Goal: Information Seeking & Learning: Compare options

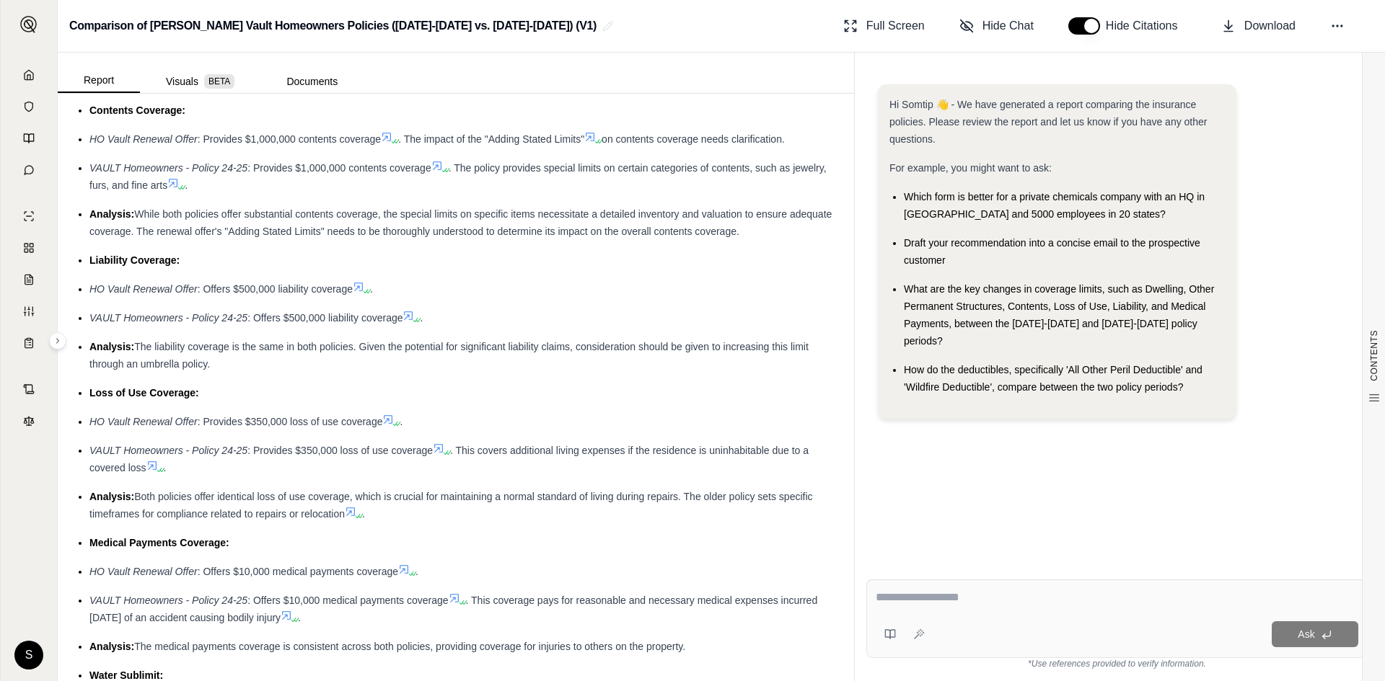
scroll to position [1731, 0]
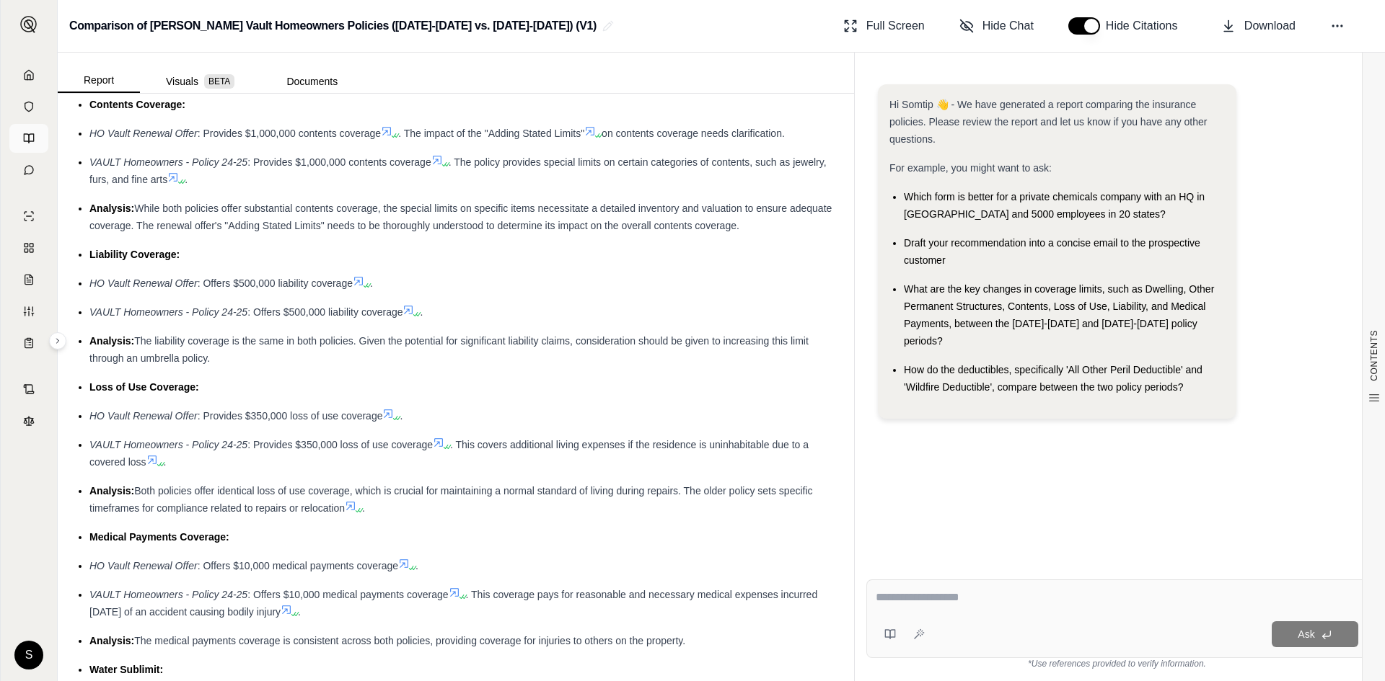
click at [40, 141] on link at bounding box center [28, 138] width 39 height 29
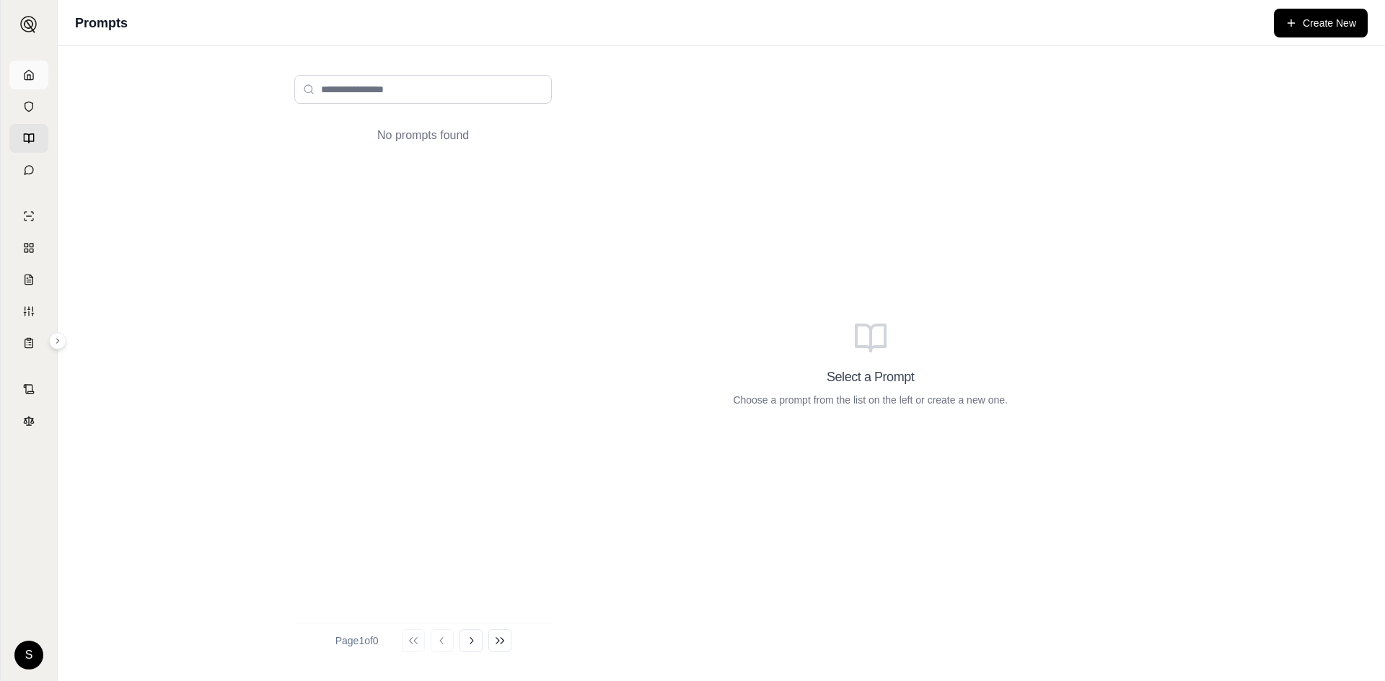
click at [22, 75] on link at bounding box center [28, 75] width 39 height 29
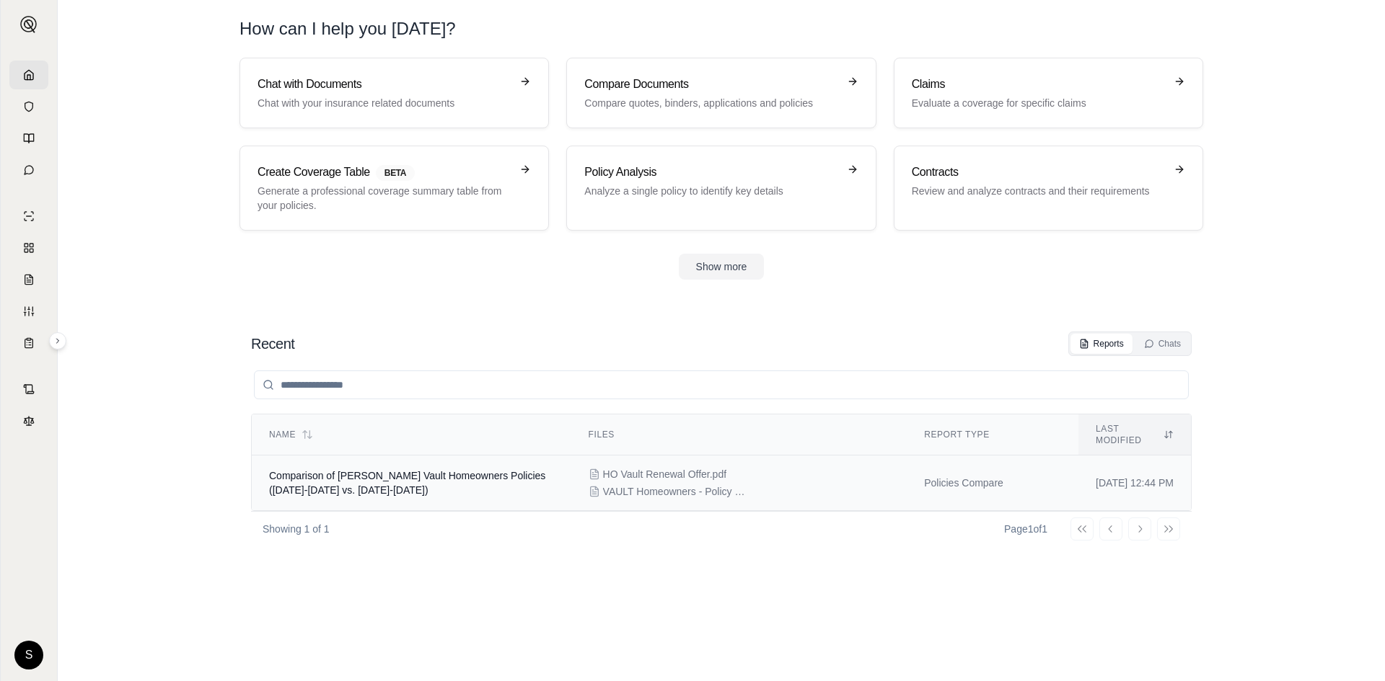
click at [707, 472] on div "HO Vault Renewal Offer.pdf VAULT Homeowners - Policy 24-25.pdf" at bounding box center [738, 483] width 301 height 32
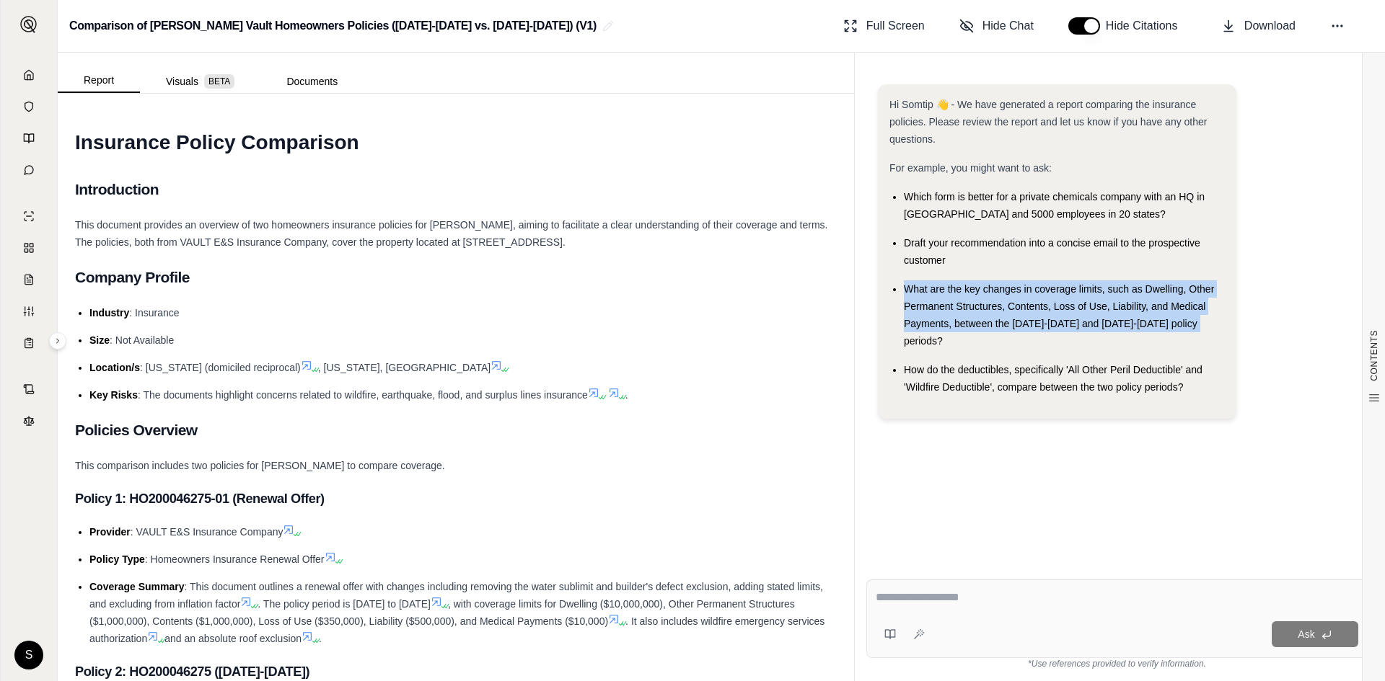
drag, startPoint x: 907, startPoint y: 288, endPoint x: 1199, endPoint y: 323, distance: 293.4
click at [1199, 323] on span "What are the key changes in coverage limits, such as Dwelling, Other Permanent …" at bounding box center [1059, 314] width 310 height 63
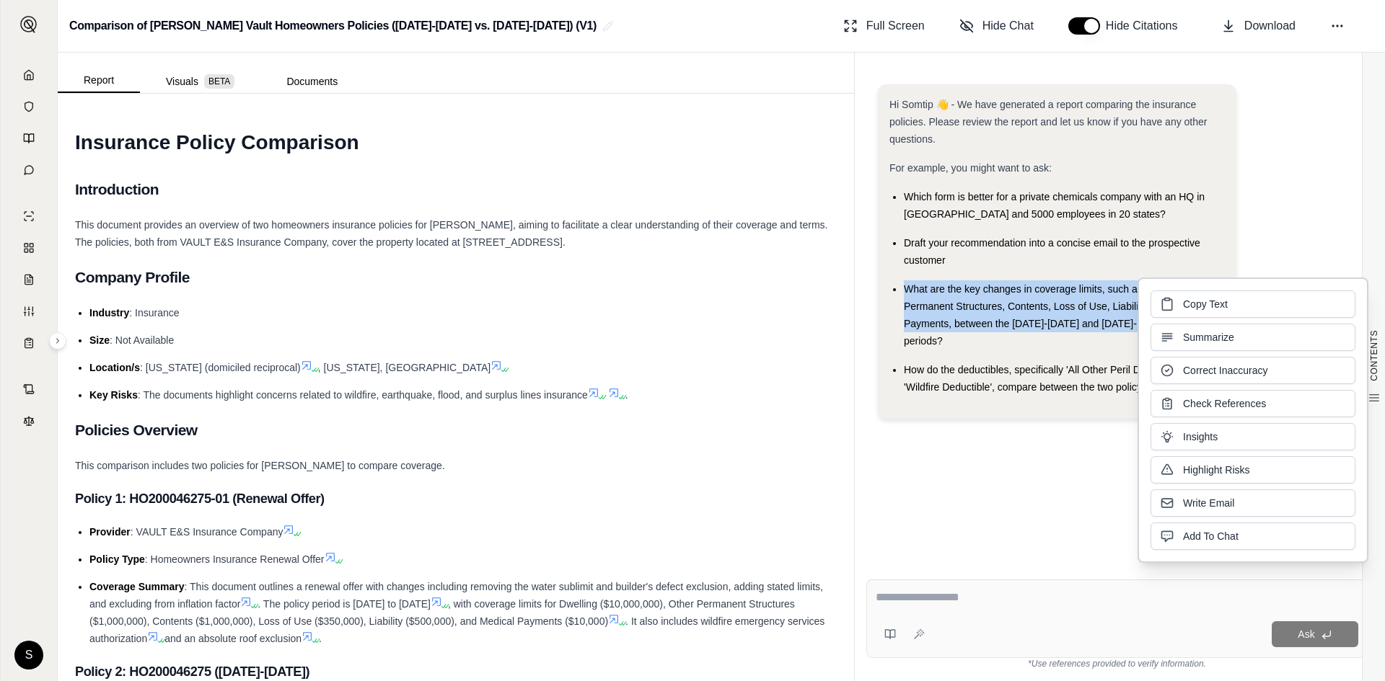
copy span "What are the key changes in coverage limits, such as Dwelling, Other Permanent …"
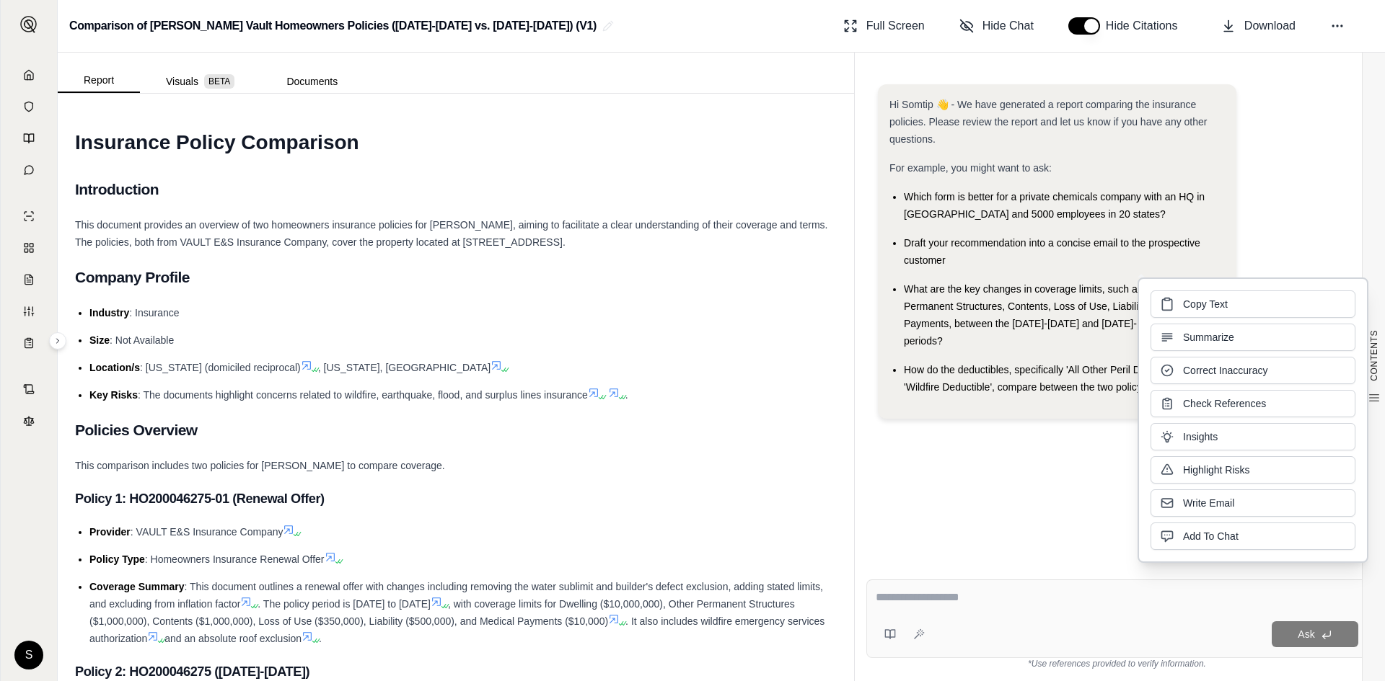
click at [981, 604] on textarea at bounding box center [1116, 597] width 482 height 17
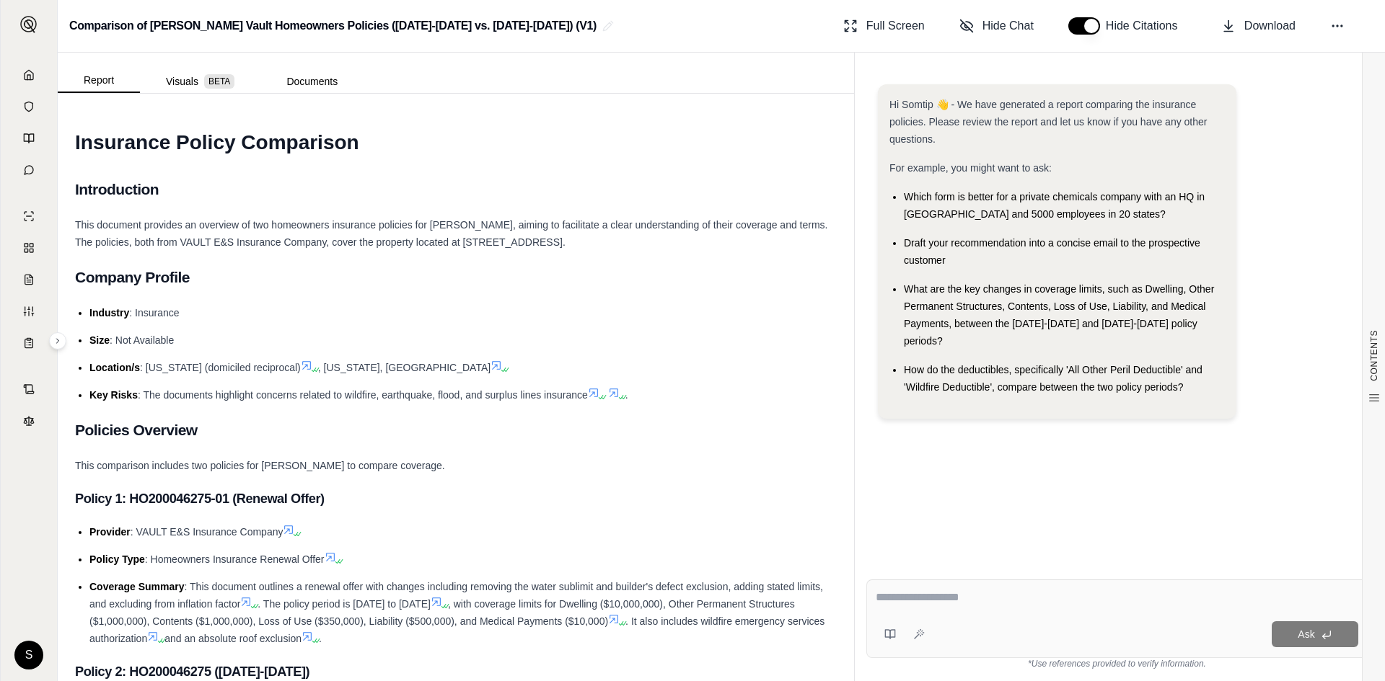
paste textarea "**********"
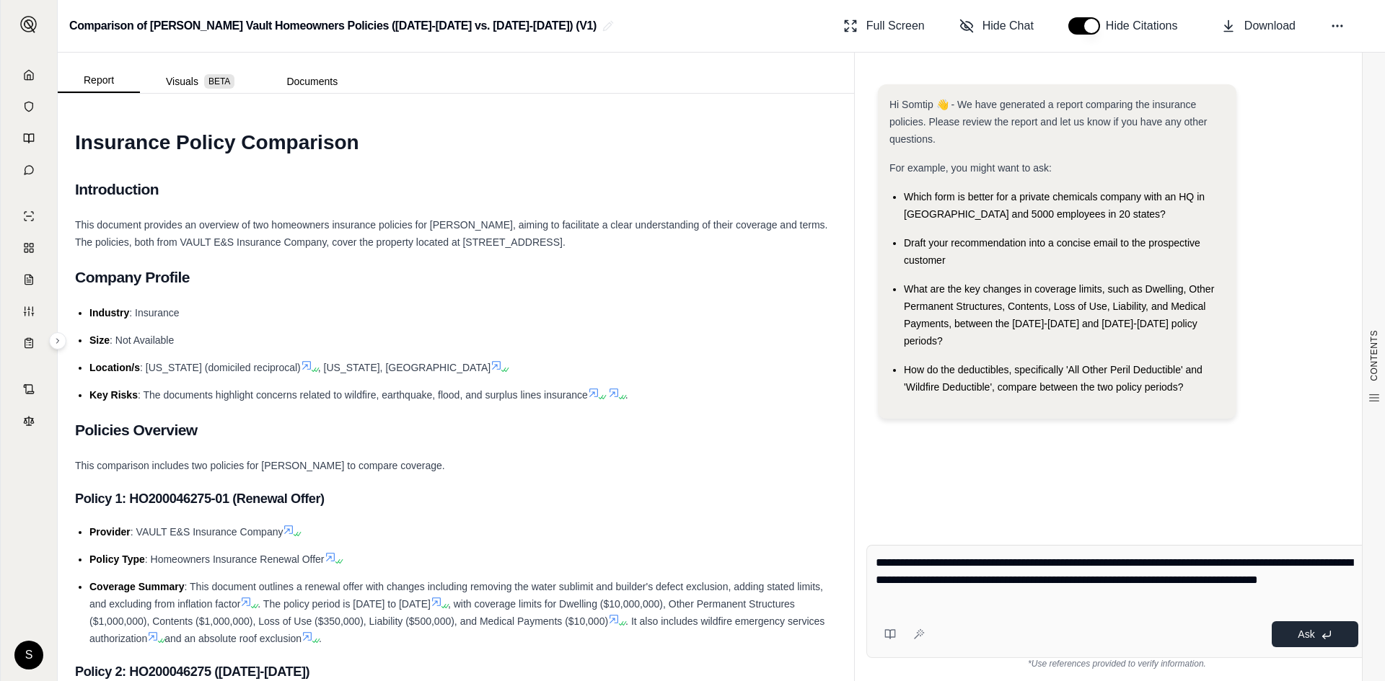
type textarea "**********"
click at [1299, 630] on span "Ask" at bounding box center [1305, 635] width 17 height 12
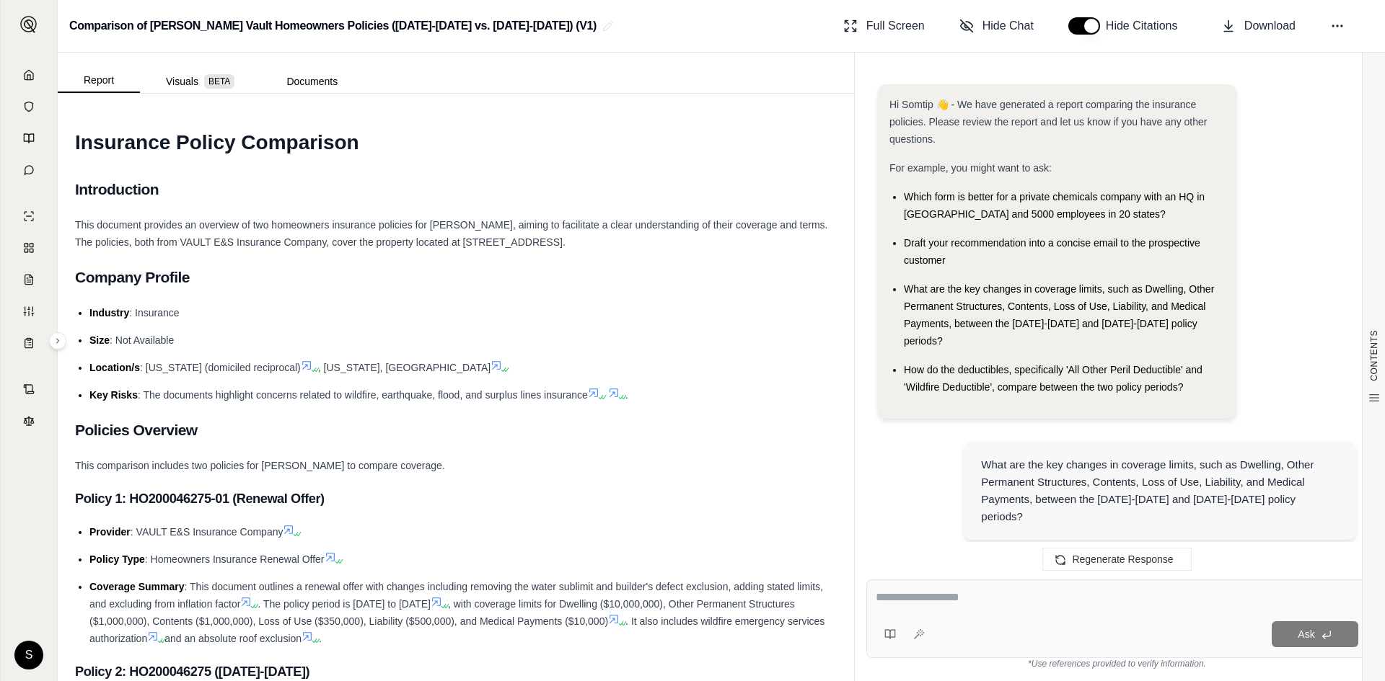
scroll to position [1023, 0]
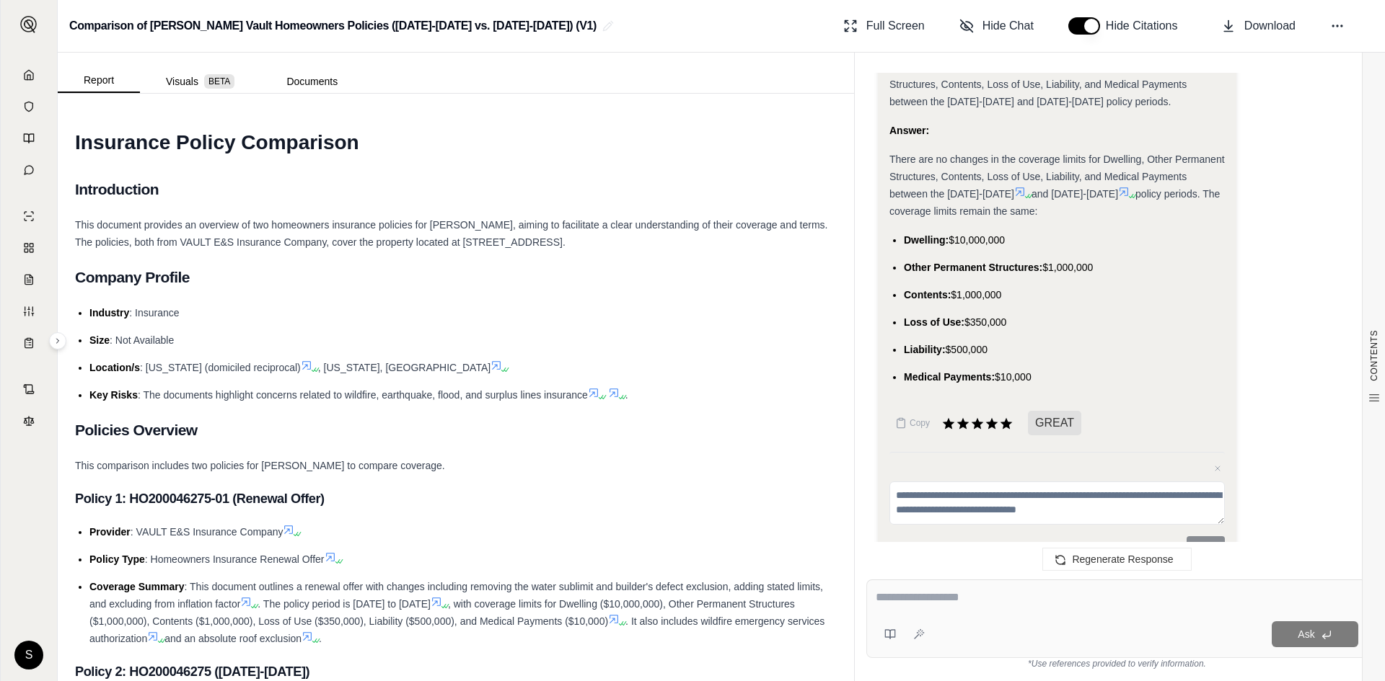
click at [904, 600] on textarea at bounding box center [1116, 597] width 482 height 17
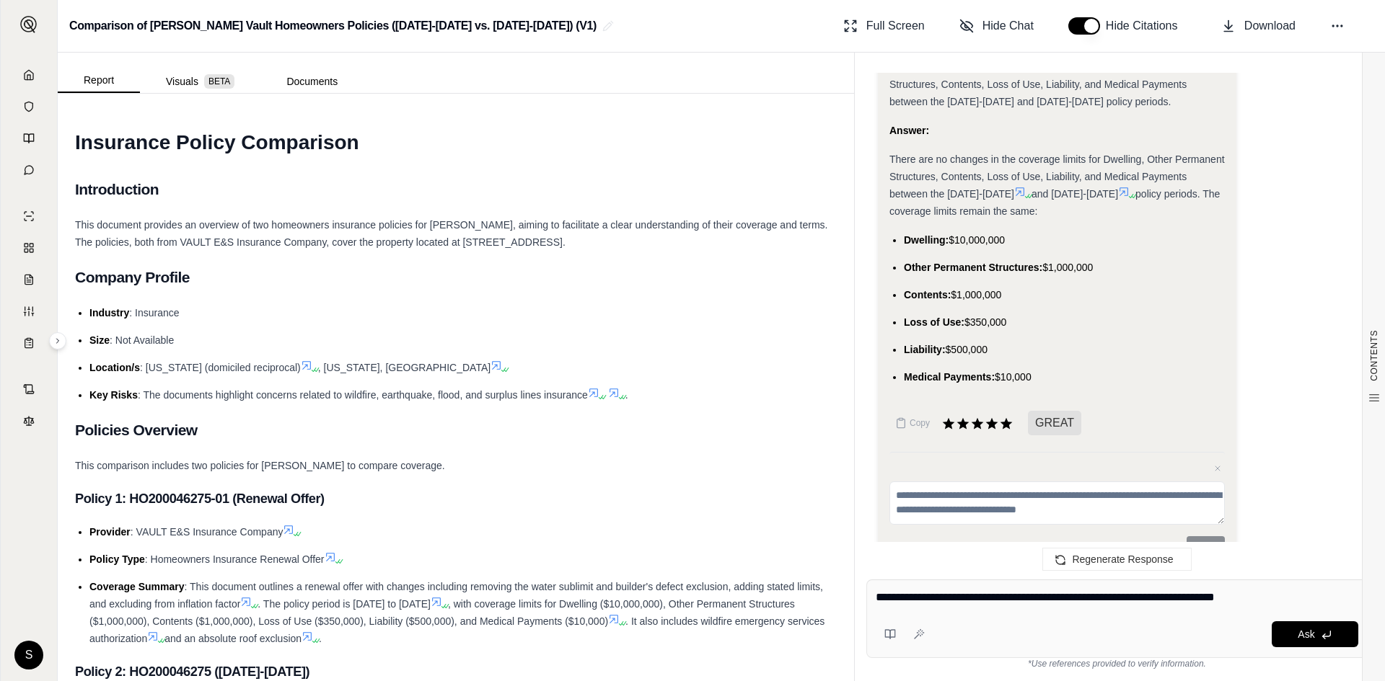
type textarea "**********"
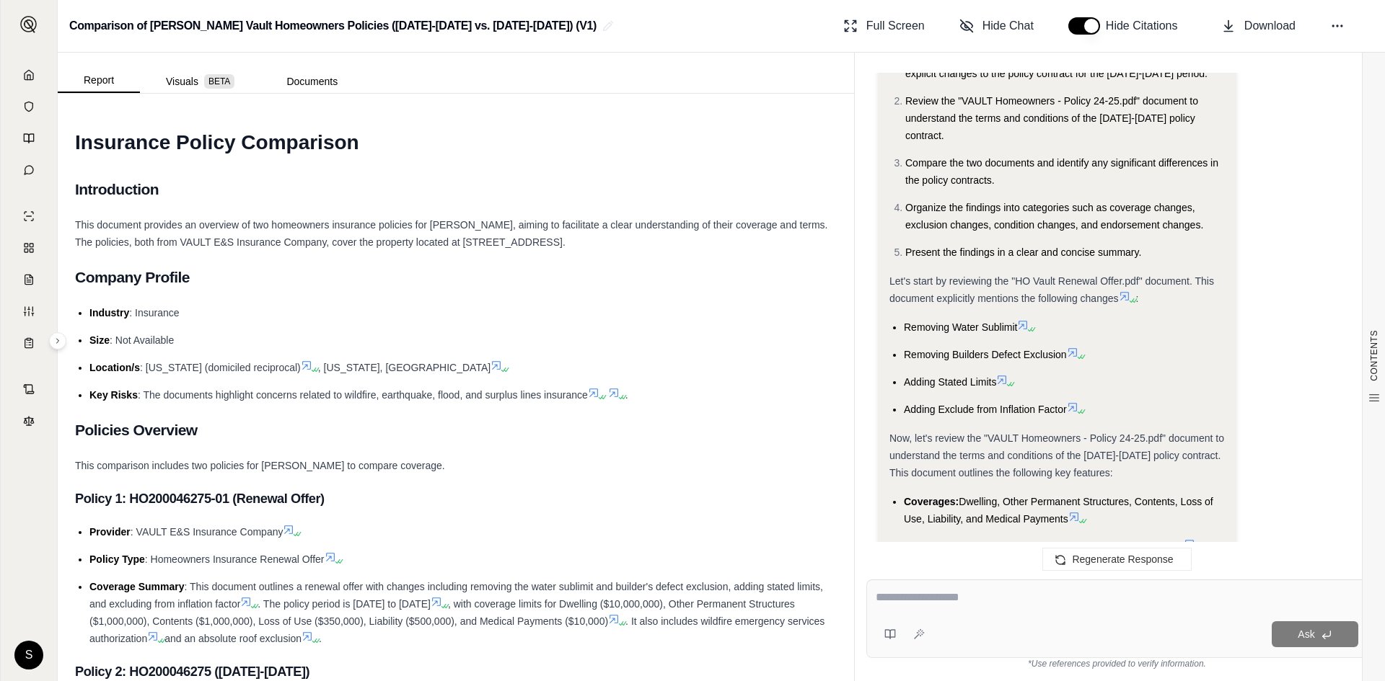
scroll to position [1938, 0]
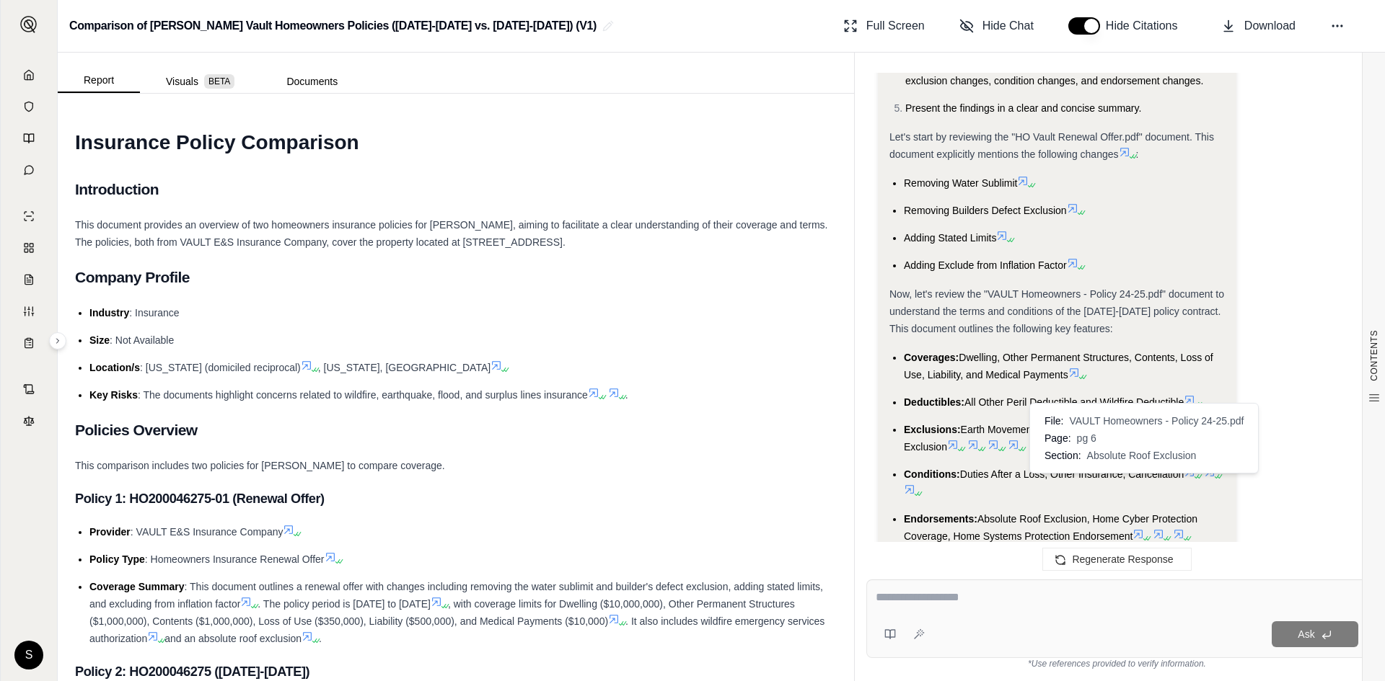
click at [1138, 529] on icon at bounding box center [1138, 535] width 12 height 12
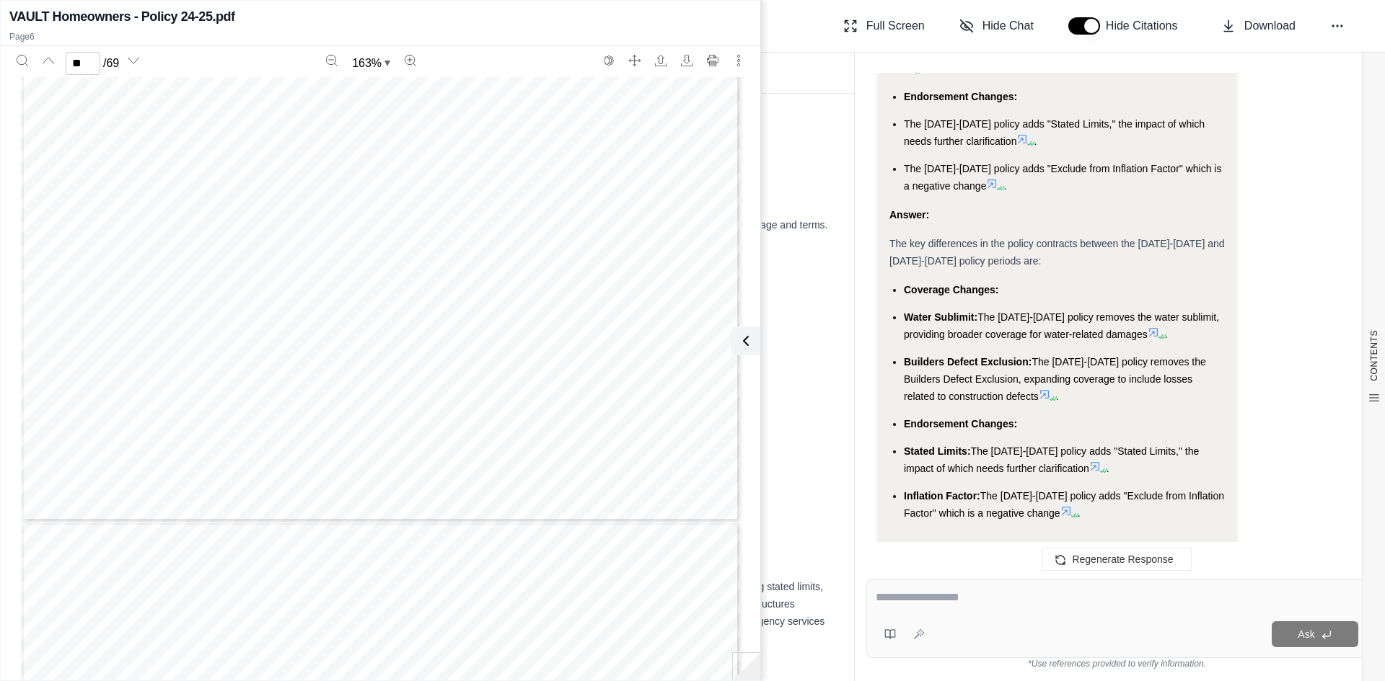
scroll to position [12658, 0]
click at [1089, 461] on icon at bounding box center [1095, 467] width 12 height 12
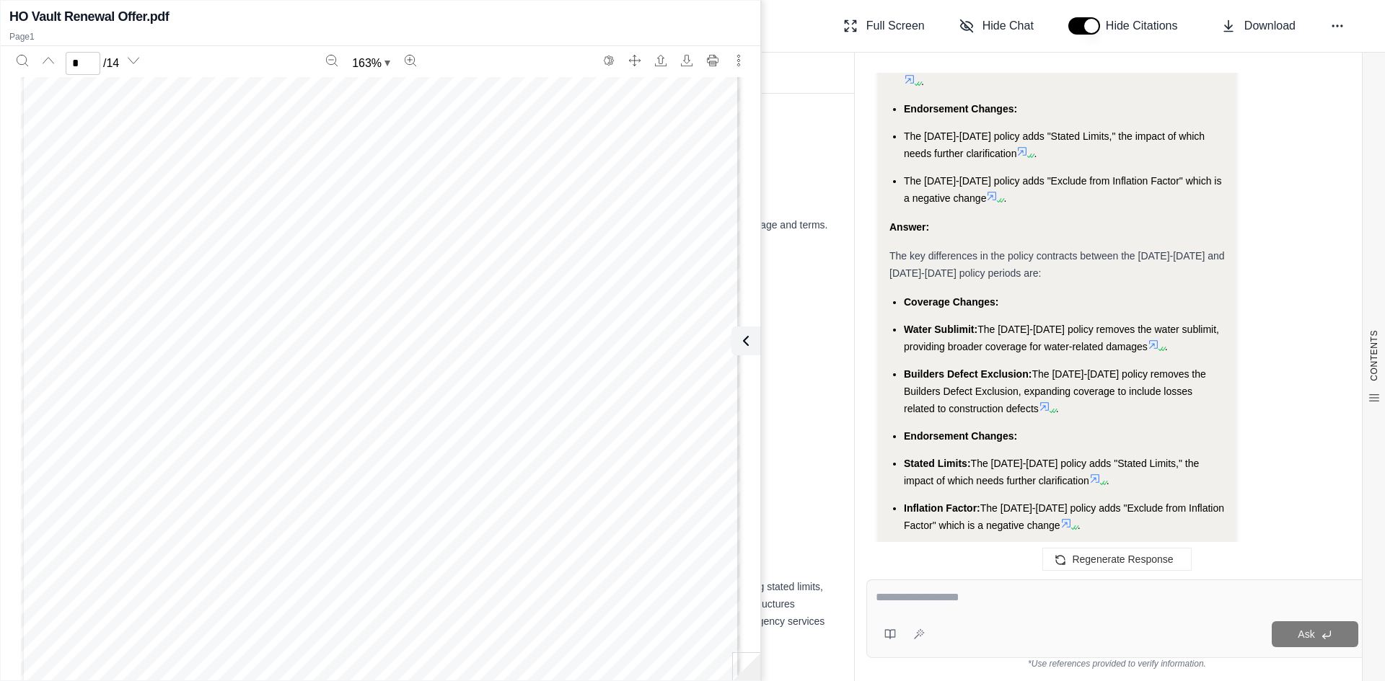
scroll to position [2587, 0]
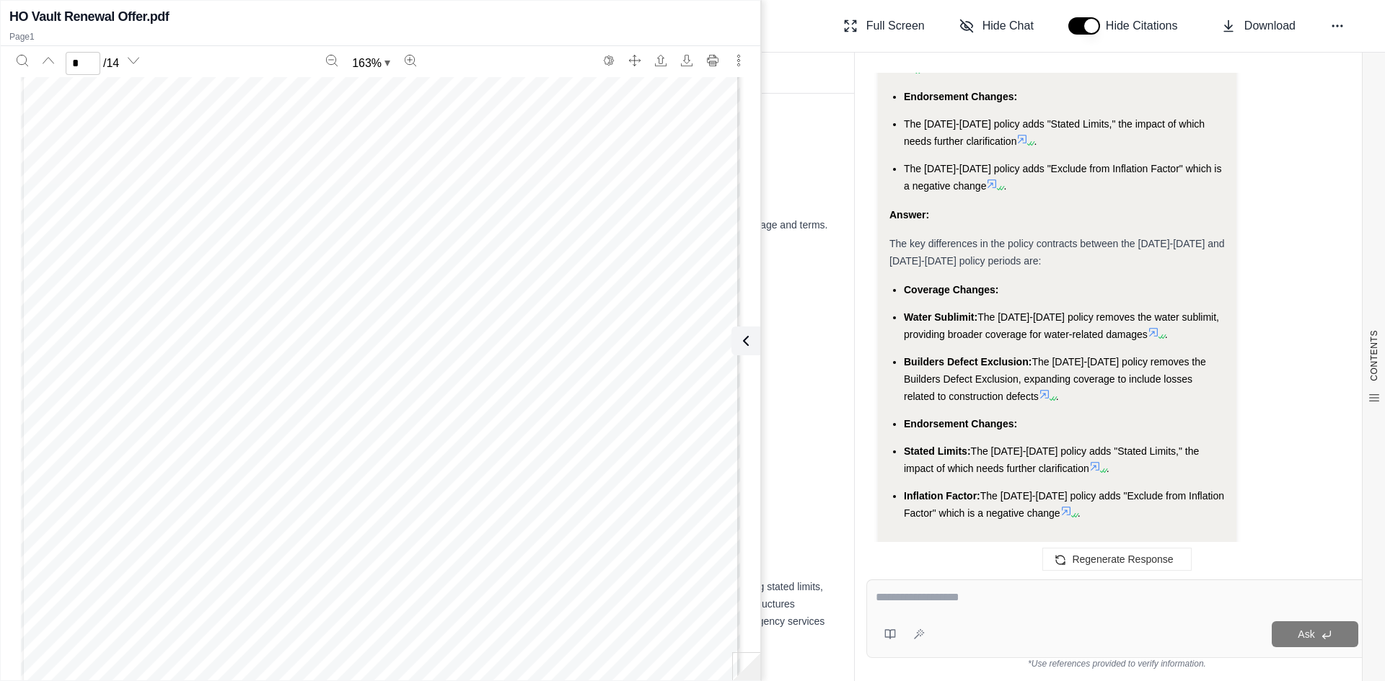
click at [1159, 332] on icon at bounding box center [1160, 336] width 9 height 9
click at [1152, 328] on icon at bounding box center [1153, 332] width 9 height 9
click at [1154, 327] on icon at bounding box center [1153, 333] width 12 height 12
click at [1156, 327] on icon at bounding box center [1153, 333] width 12 height 12
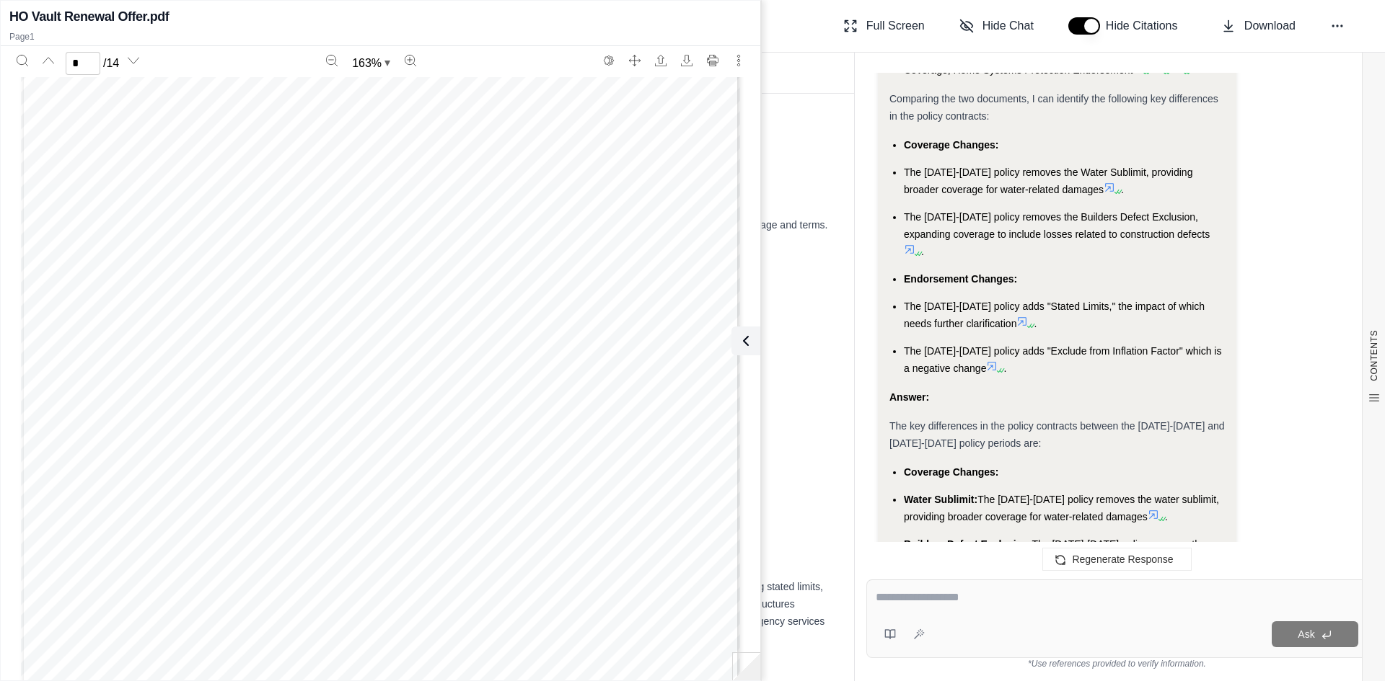
scroll to position [2404, 0]
click at [1112, 188] on icon at bounding box center [1116, 192] width 9 height 9
click at [1105, 184] on icon at bounding box center [1109, 188] width 9 height 9
click at [1103, 182] on icon at bounding box center [1109, 188] width 12 height 12
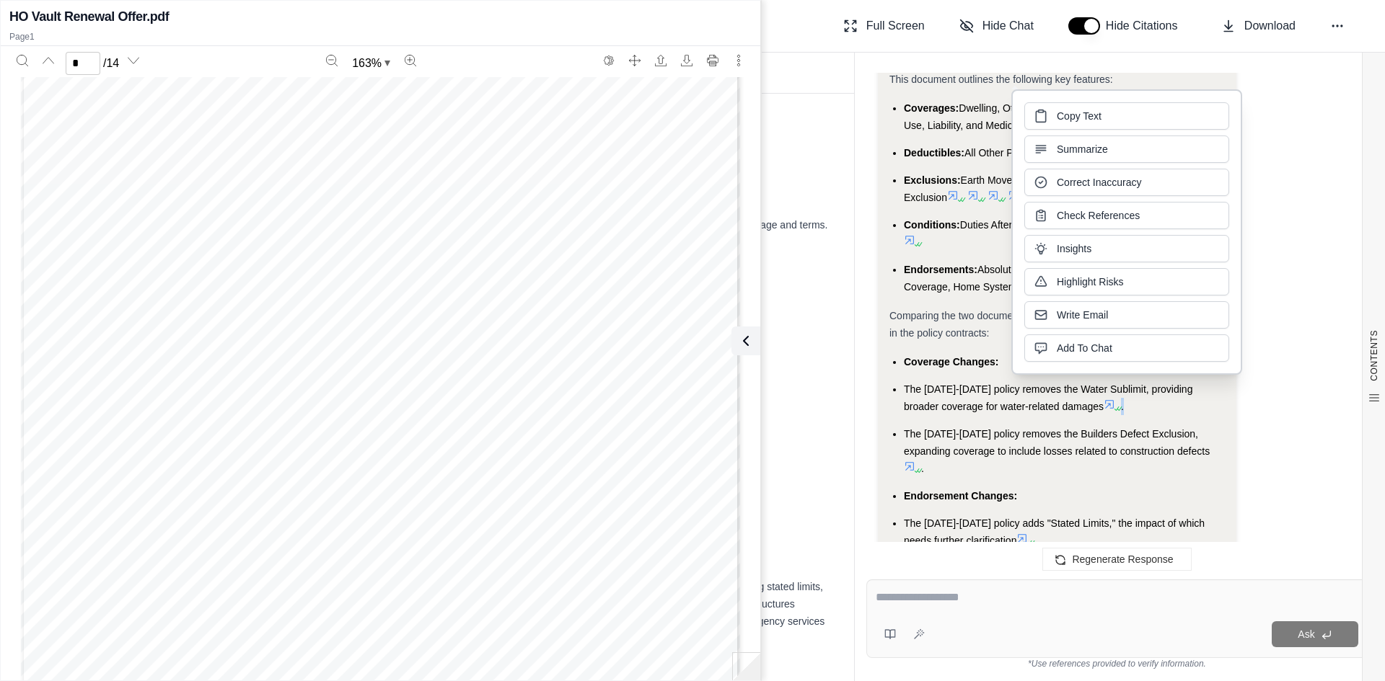
scroll to position [2116, 0]
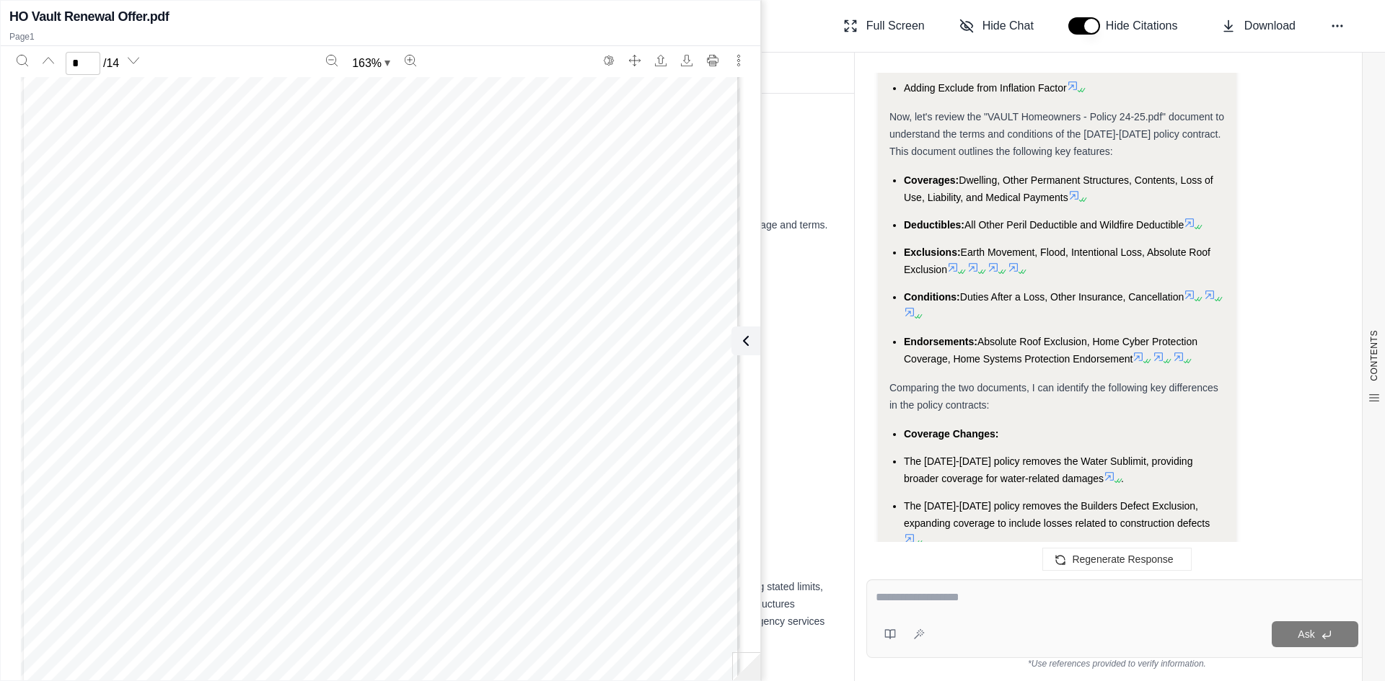
click at [921, 175] on span "Dwelling, Other Permanent Structures, Contents, Loss of Use, Liability, and Med…" at bounding box center [1058, 189] width 309 height 29
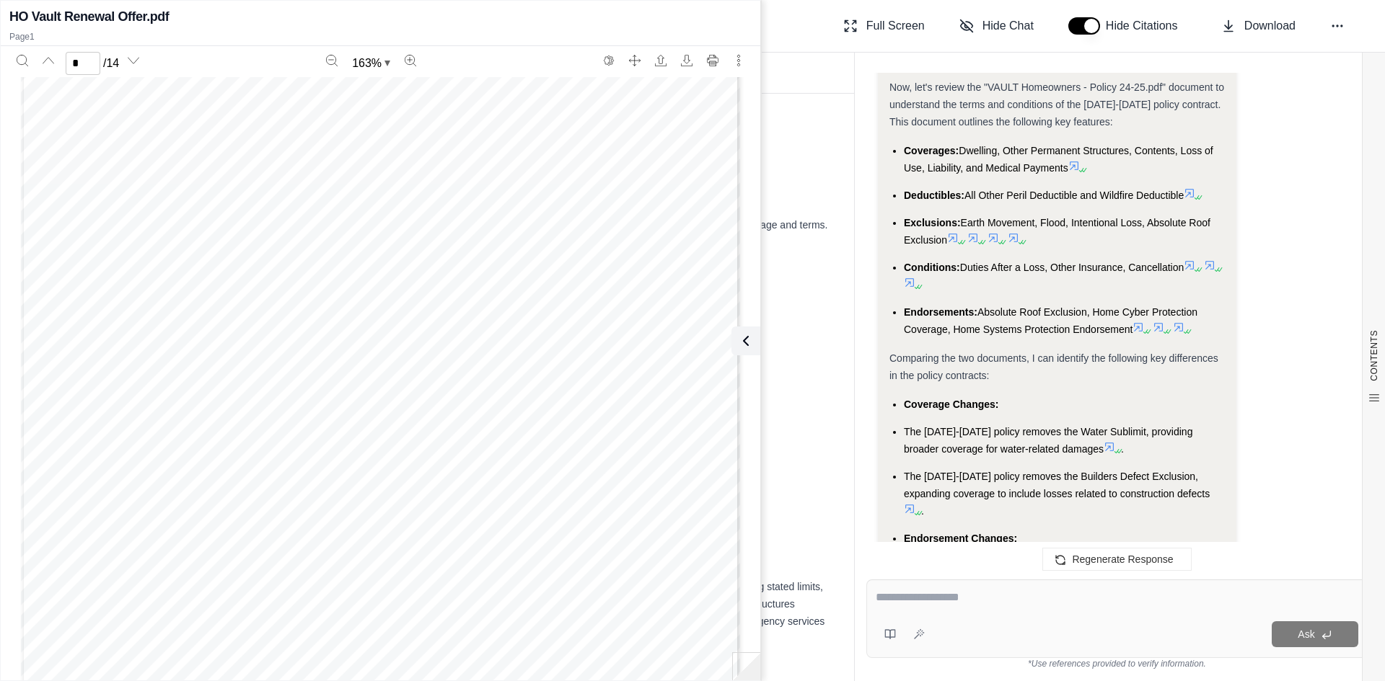
scroll to position [2260, 0]
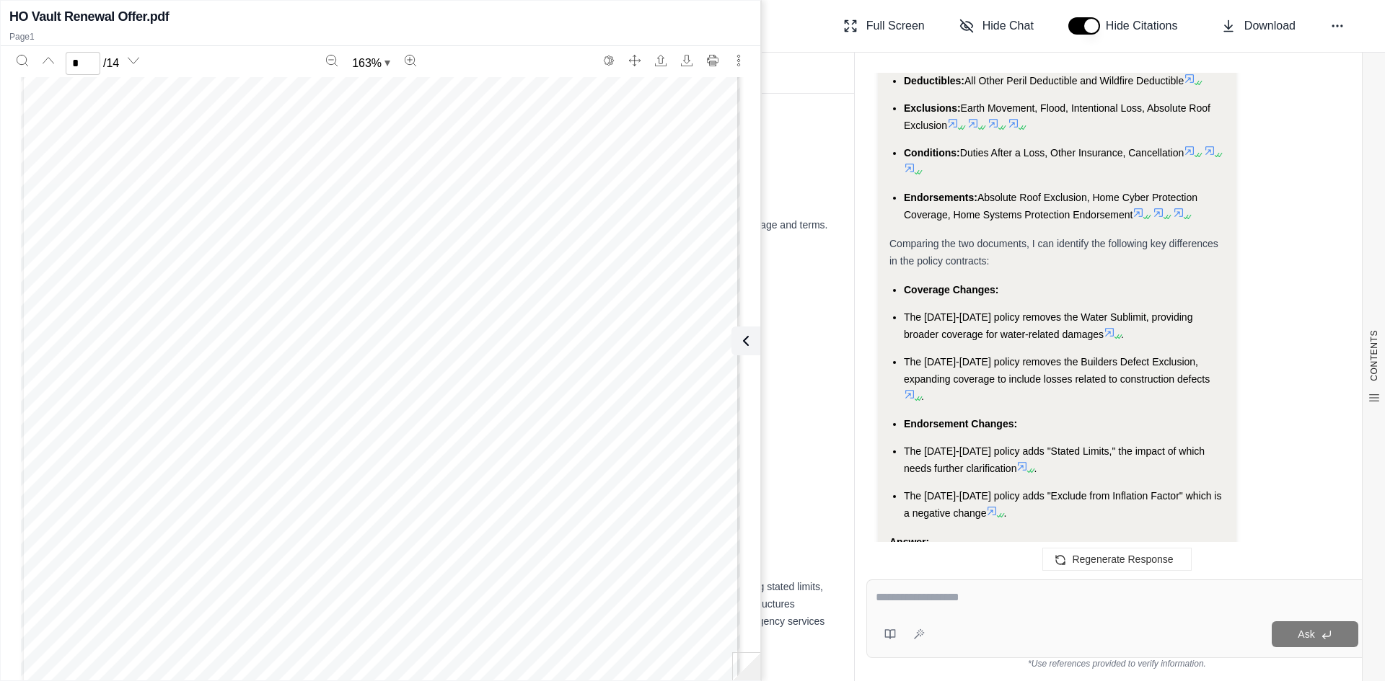
click at [1103, 327] on icon at bounding box center [1109, 333] width 12 height 12
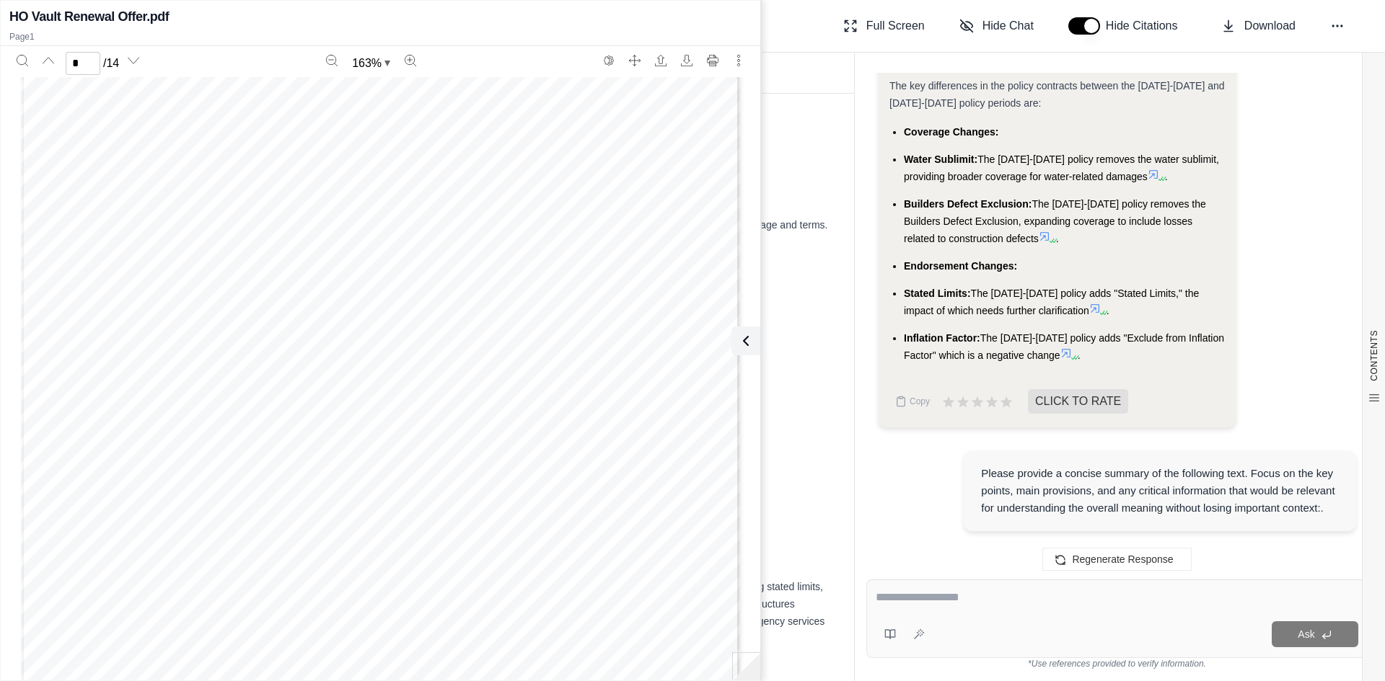
scroll to position [2720, 0]
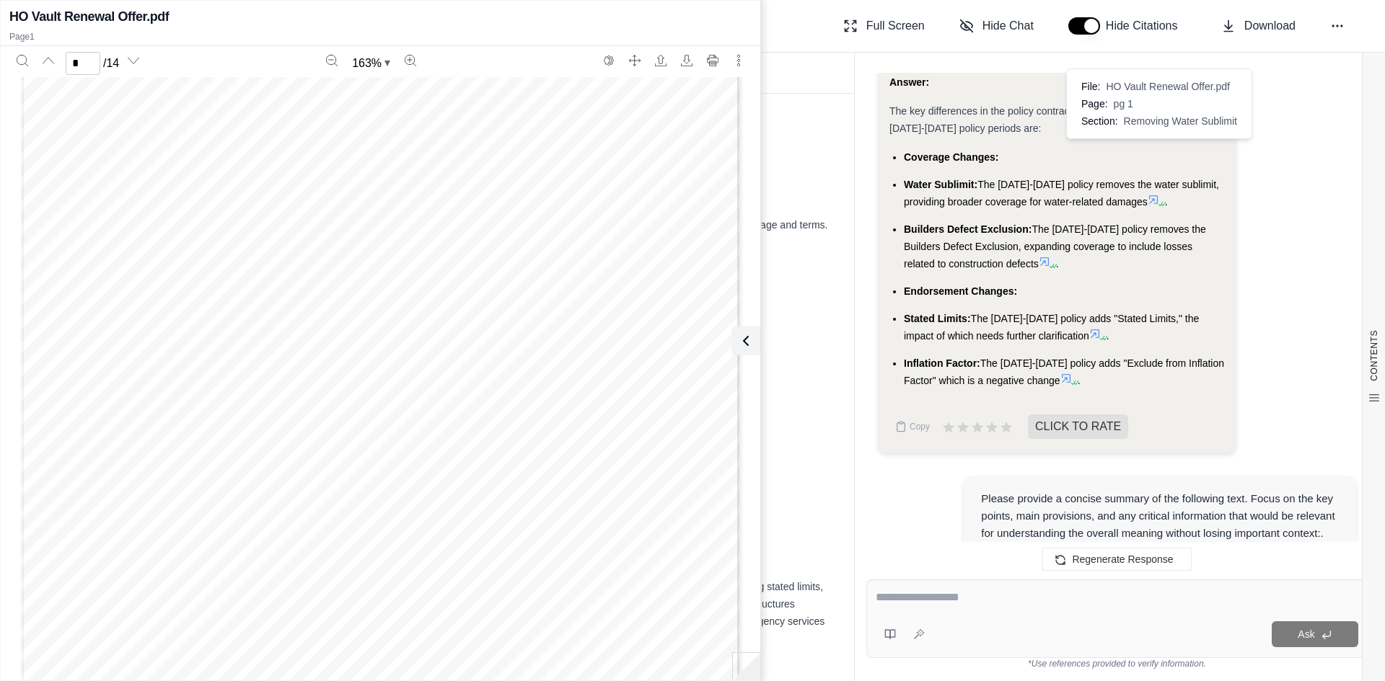
click at [1155, 194] on icon at bounding box center [1153, 200] width 12 height 12
click at [1157, 194] on icon at bounding box center [1153, 200] width 12 height 12
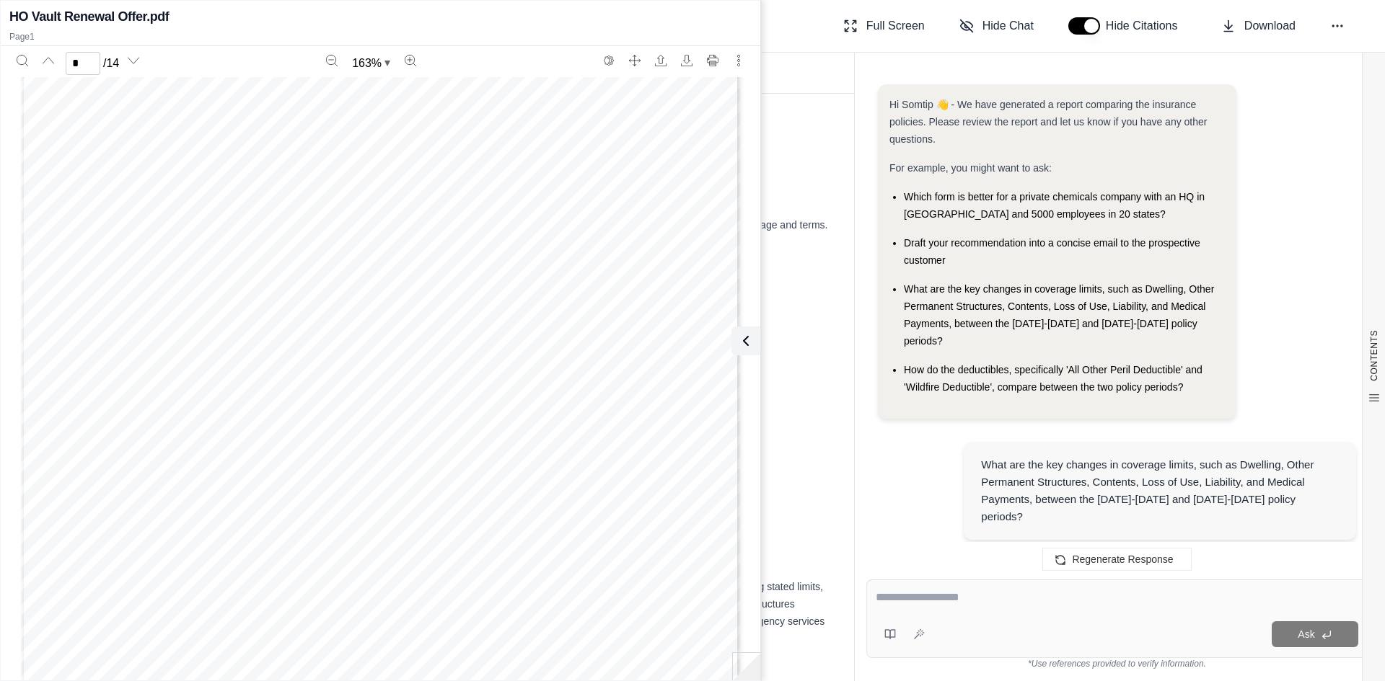
scroll to position [6937, 0]
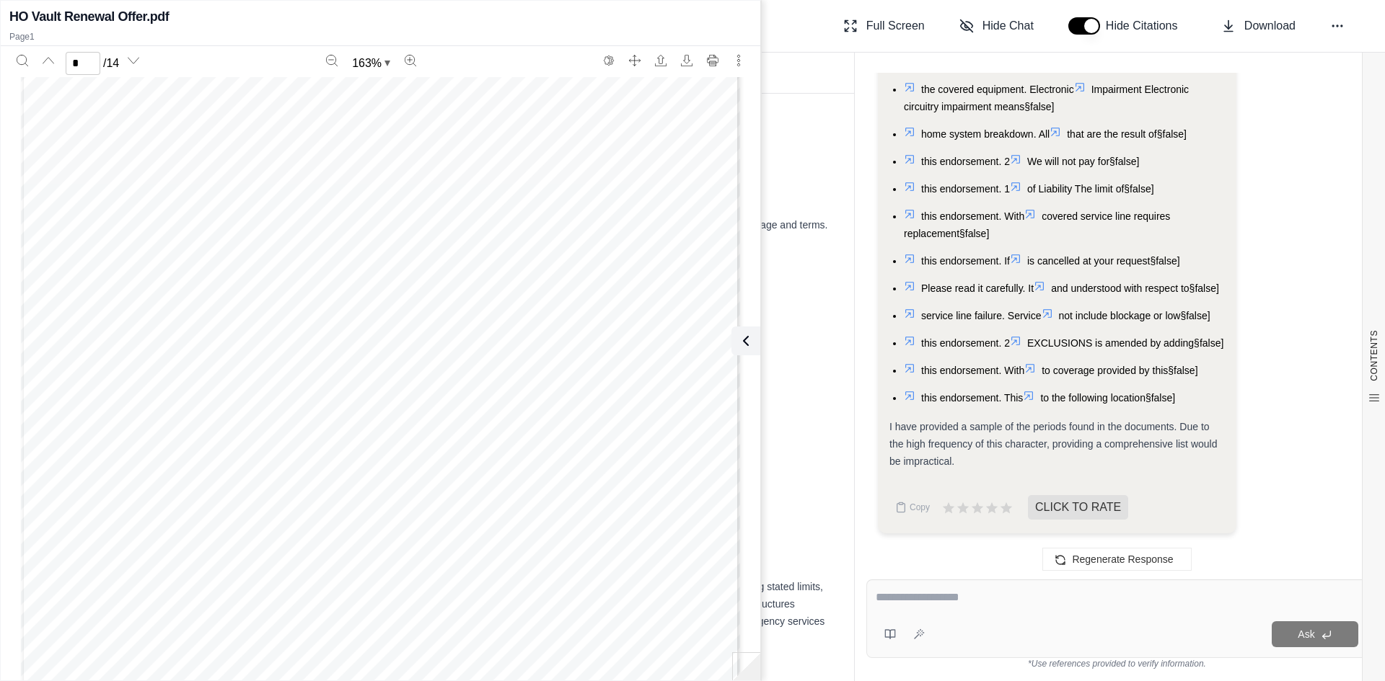
click at [1020, 255] on icon at bounding box center [1015, 259] width 9 height 9
click at [1020, 253] on icon at bounding box center [1016, 259] width 12 height 12
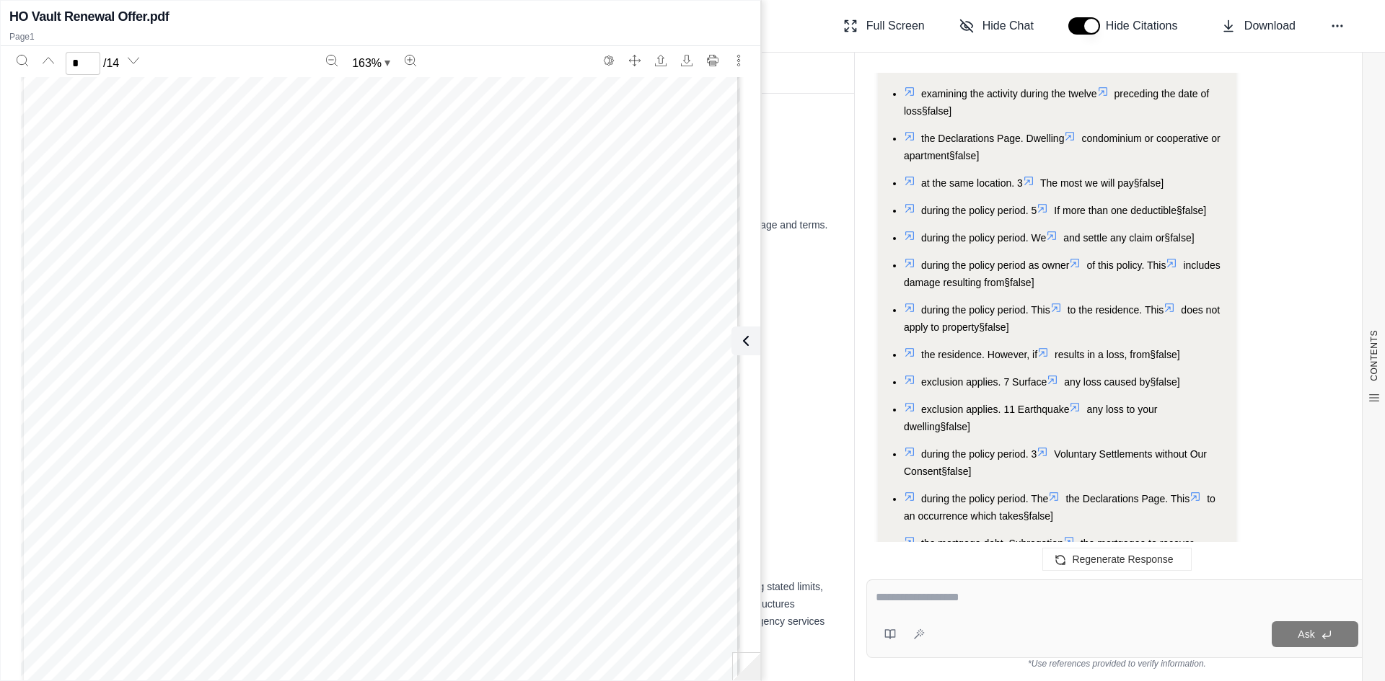
scroll to position [5279, 0]
type input "*"
drag, startPoint x: 789, startPoint y: 32, endPoint x: 790, endPoint y: 48, distance: 16.6
click at [790, 48] on div "Comparison of [PERSON_NAME] Vault Homeowners Policies ([DATE]-[DATE] vs. [DATE]…" at bounding box center [721, 26] width 1327 height 53
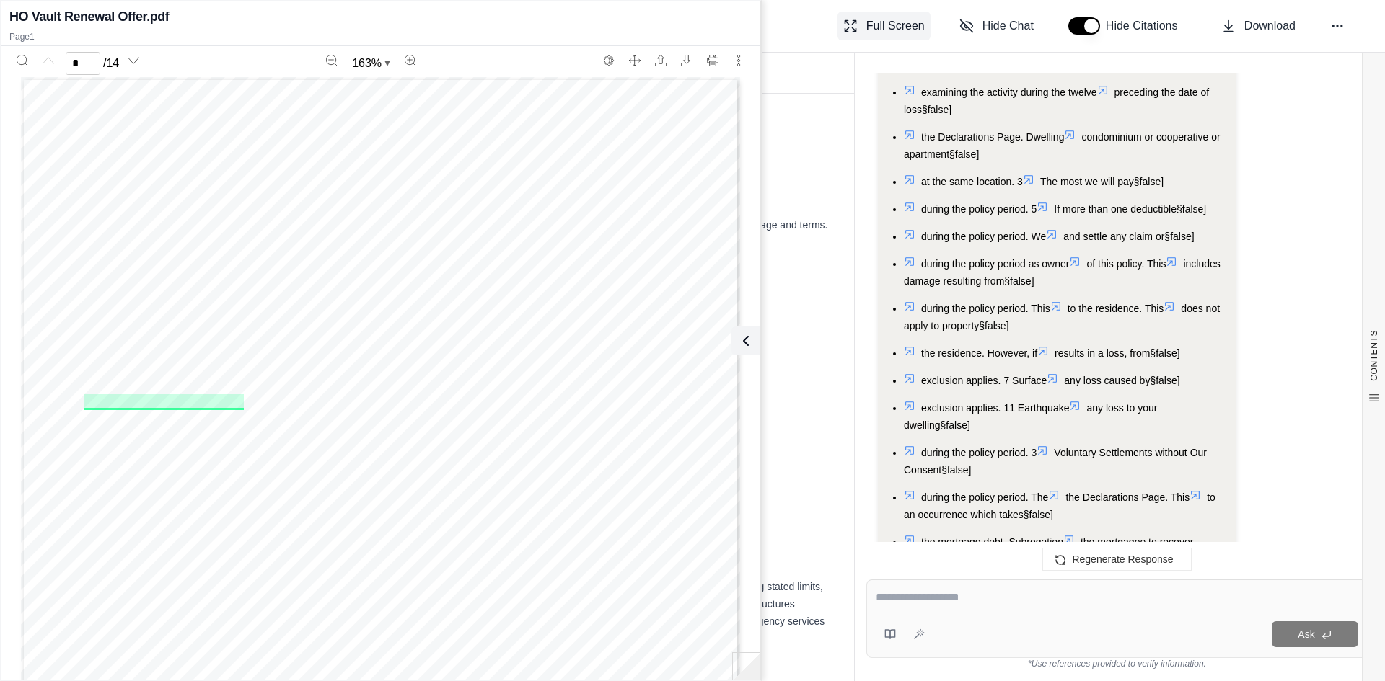
click at [873, 30] on body "S Comparison of [PERSON_NAME] Vault Homeowners Policies ([DATE]-[DATE] vs. [DAT…" at bounding box center [692, 340] width 1385 height 681
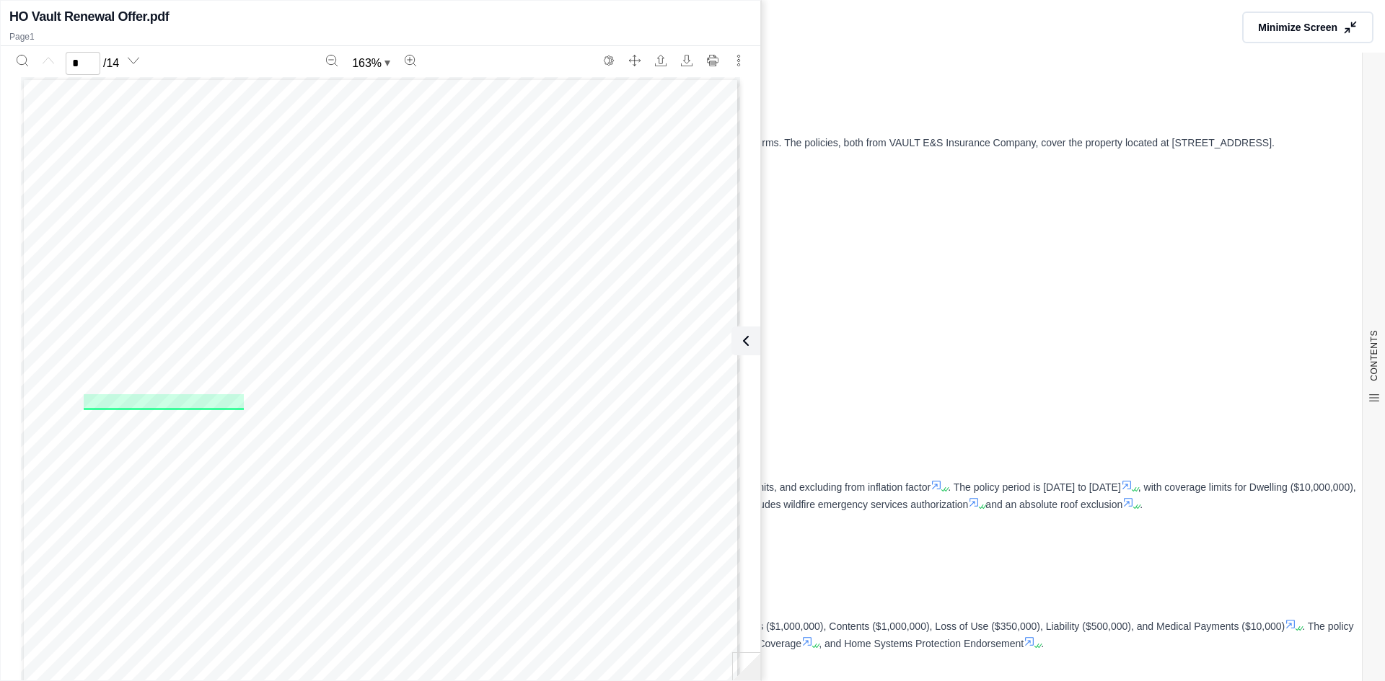
scroll to position [6937, 0]
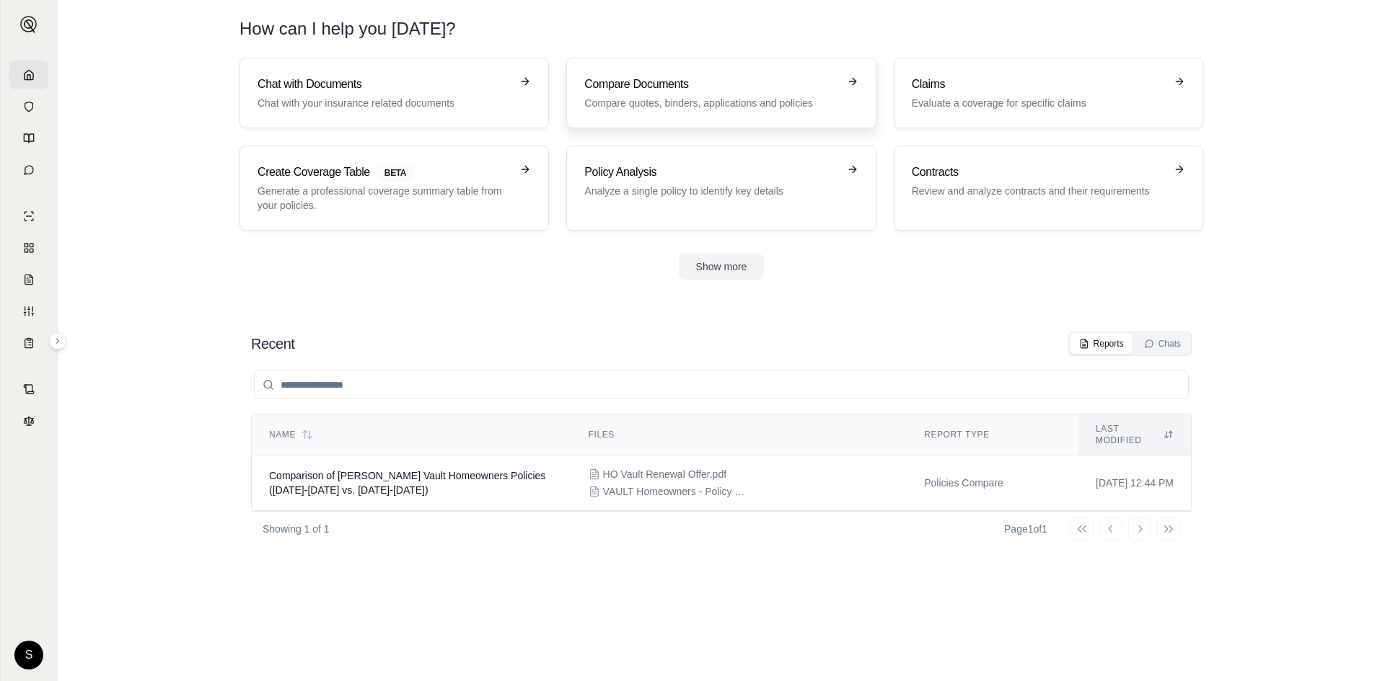
click at [765, 95] on div "Compare Documents Compare quotes, binders, applications and policies" at bounding box center [710, 93] width 253 height 35
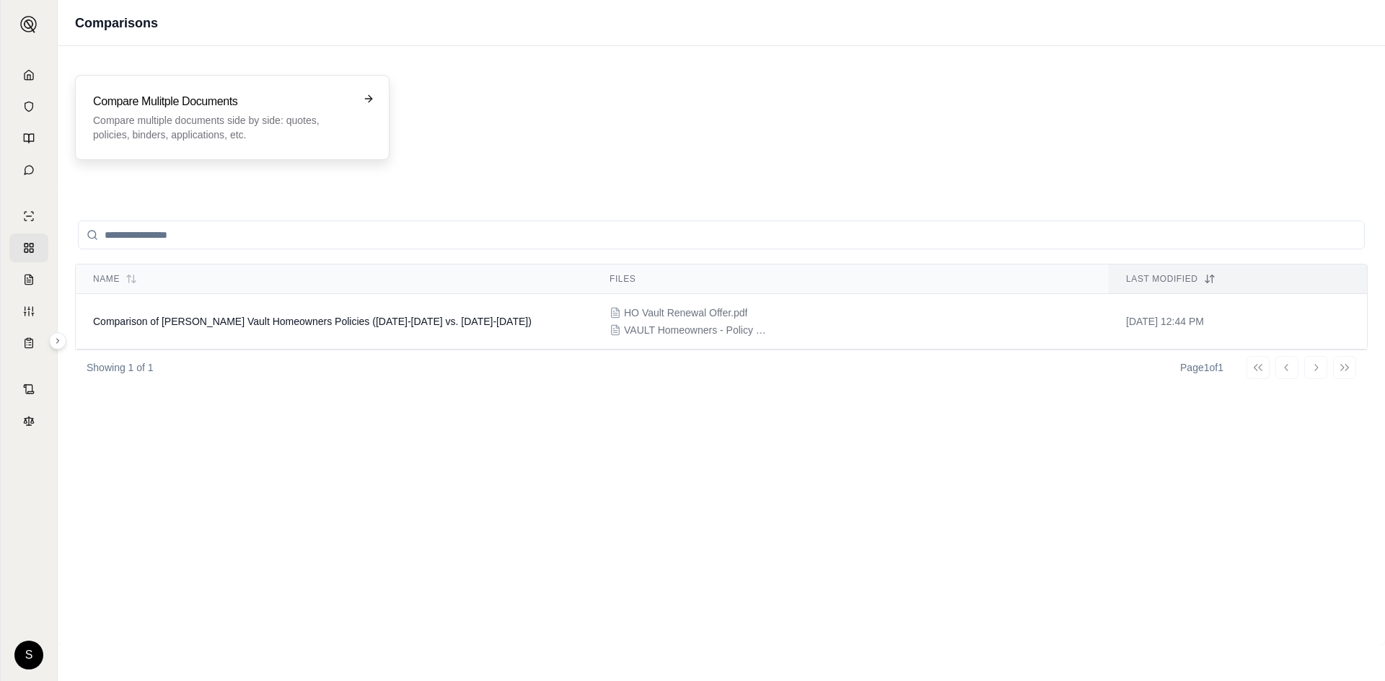
click at [258, 107] on h3 "Compare Mulitple Documents" at bounding box center [222, 101] width 258 height 17
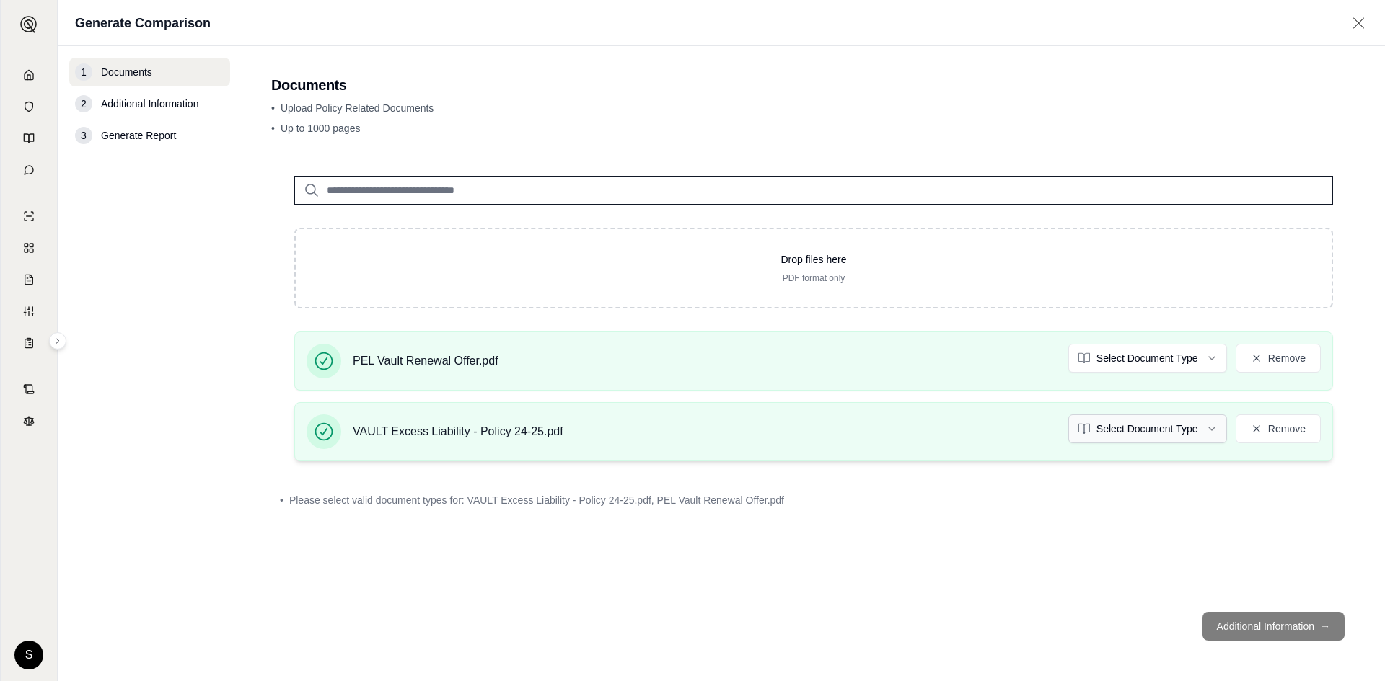
click at [1136, 429] on html "S Generate Comparison 1 Documents 2 Additional Information 3 Generate Report Do…" at bounding box center [692, 340] width 1385 height 681
click at [1178, 361] on html "Document type updated successfully S Generate Comparison 1 Documents 2 Addition…" at bounding box center [692, 340] width 1385 height 681
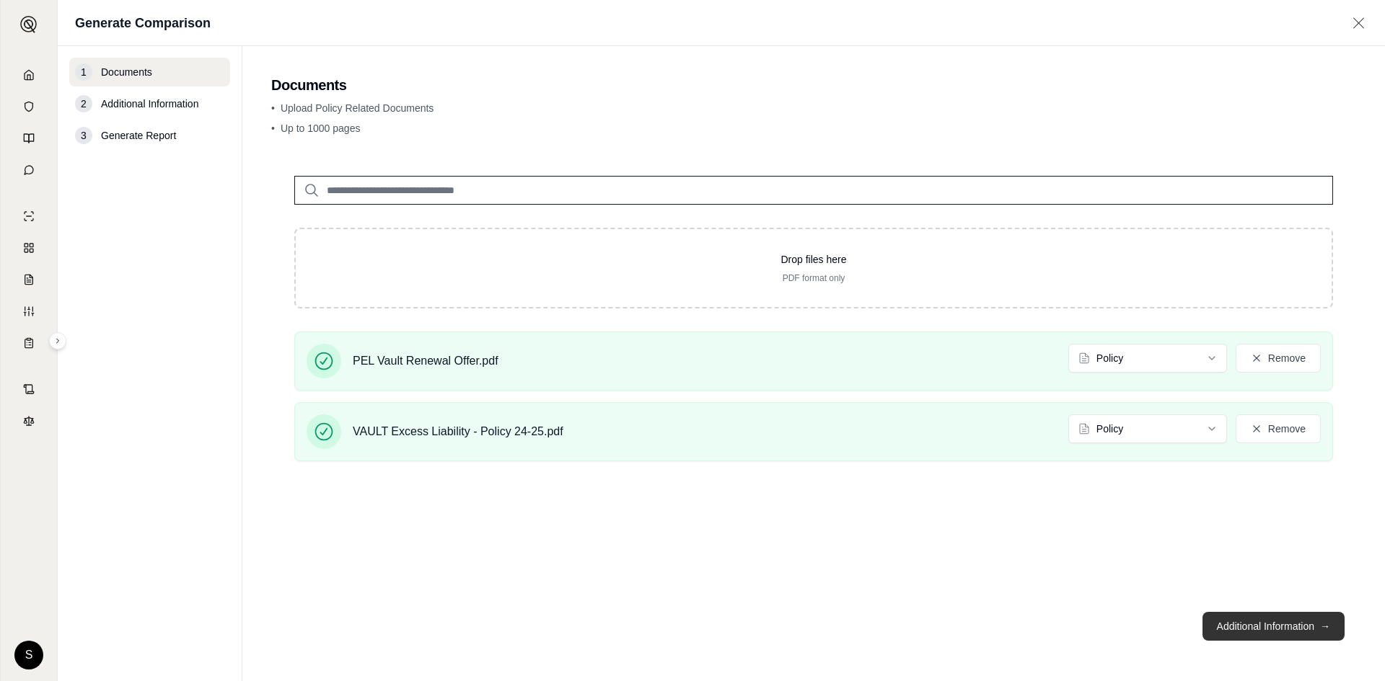
click at [1237, 624] on button "Additional Information →" at bounding box center [1273, 626] width 142 height 29
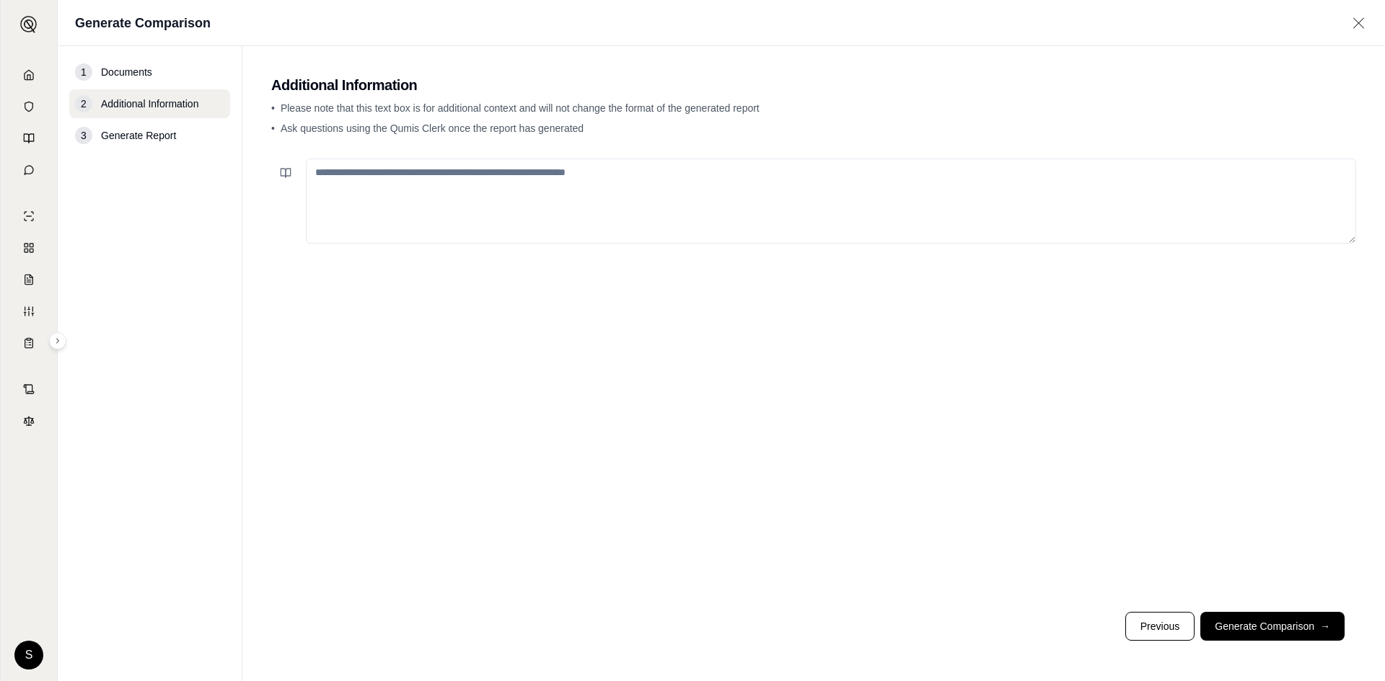
click at [465, 177] on textarea at bounding box center [831, 201] width 1050 height 85
type textarea "**********"
click at [1292, 620] on button "Generate Comparison →" at bounding box center [1272, 626] width 144 height 29
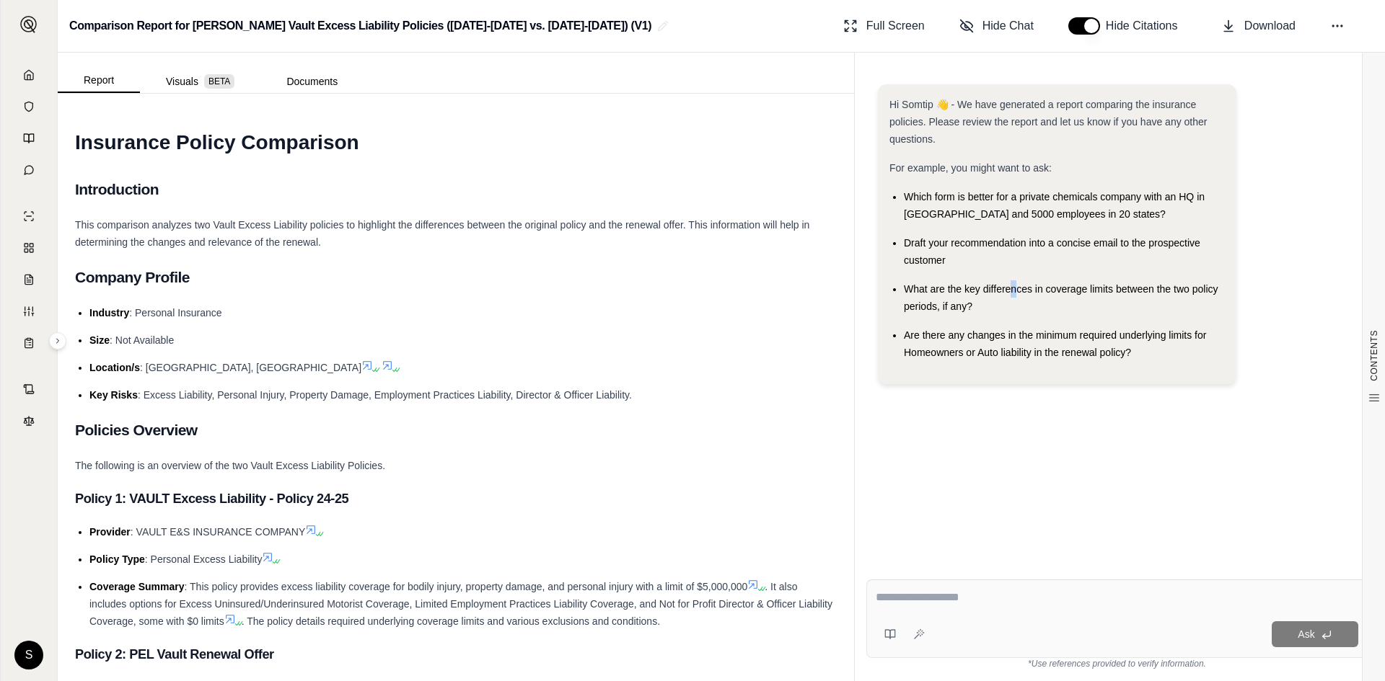
click at [1013, 295] on div "What are the key differences in coverage limits between the two policy periods,…" at bounding box center [1064, 298] width 321 height 35
click at [929, 294] on span "What are the key differences in coverage limits between the two policy periods,…" at bounding box center [1061, 297] width 314 height 29
drag, startPoint x: 904, startPoint y: 291, endPoint x: 1025, endPoint y: 304, distance: 121.1
click at [1025, 304] on div "What are the key differences in coverage limits between the two policy periods,…" at bounding box center [1064, 298] width 321 height 35
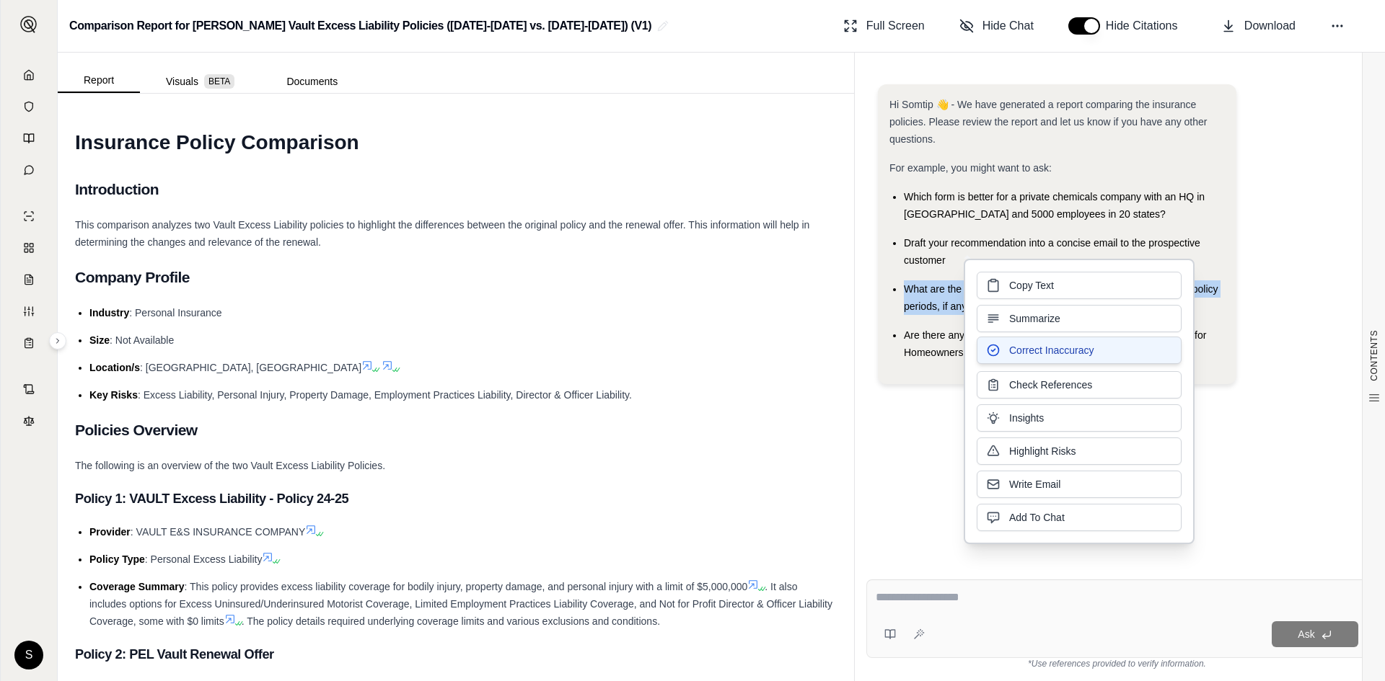
copy span "What are the key differences in coverage limits between the two policy periods,…"
click at [940, 607] on div at bounding box center [1116, 600] width 482 height 22
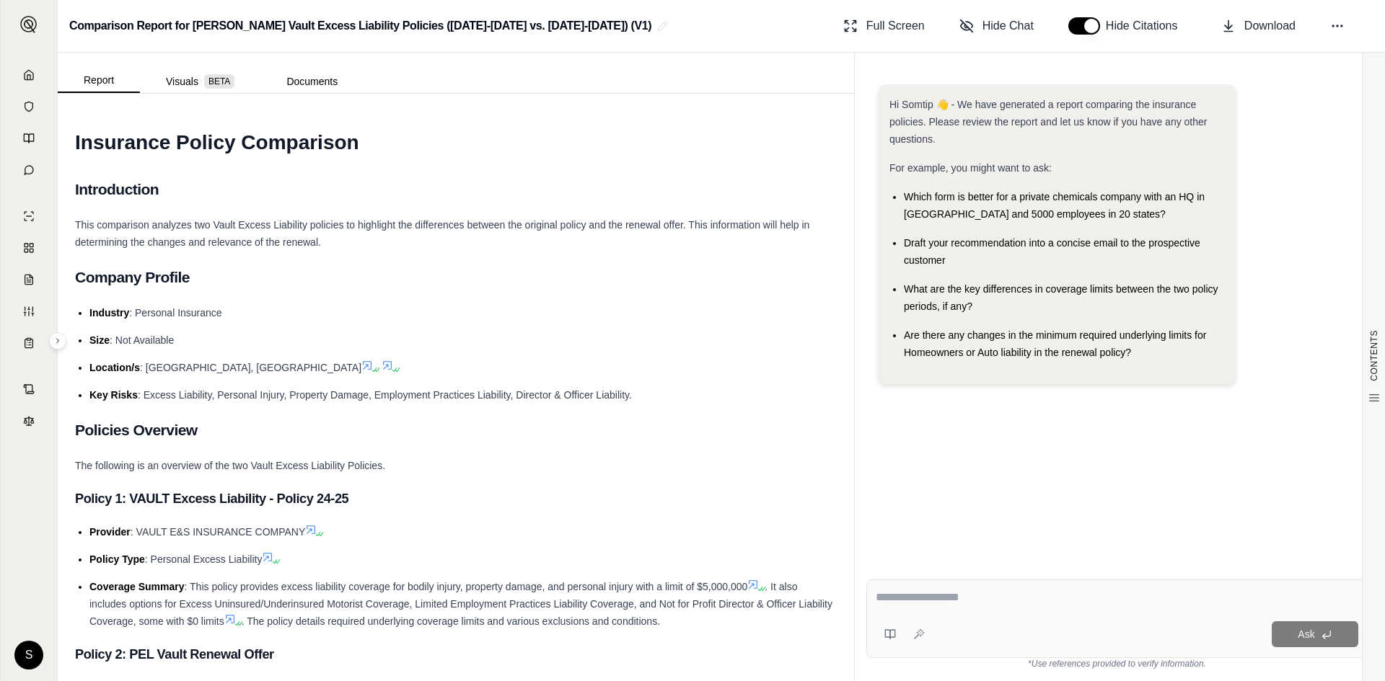
click at [978, 599] on textarea at bounding box center [1116, 597] width 482 height 17
paste textarea "**********"
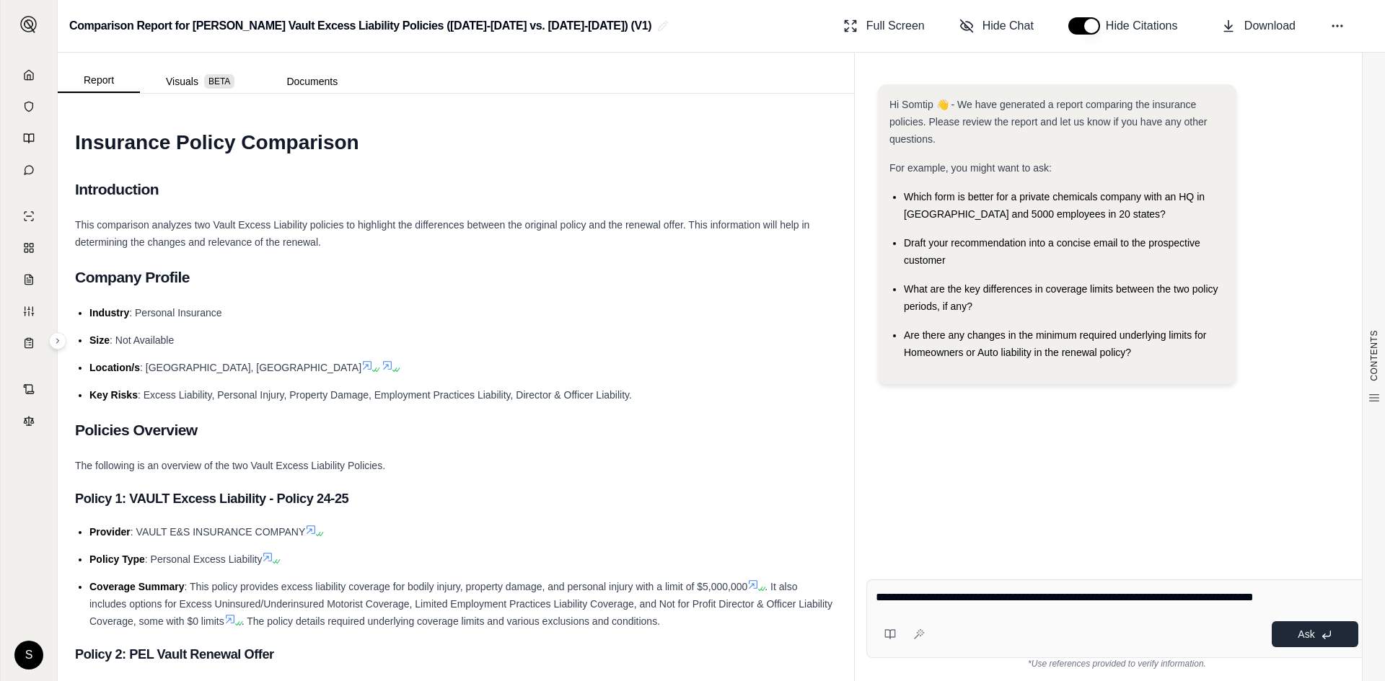
type textarea "**********"
click at [1291, 640] on button "Ask" at bounding box center [1314, 635] width 87 height 26
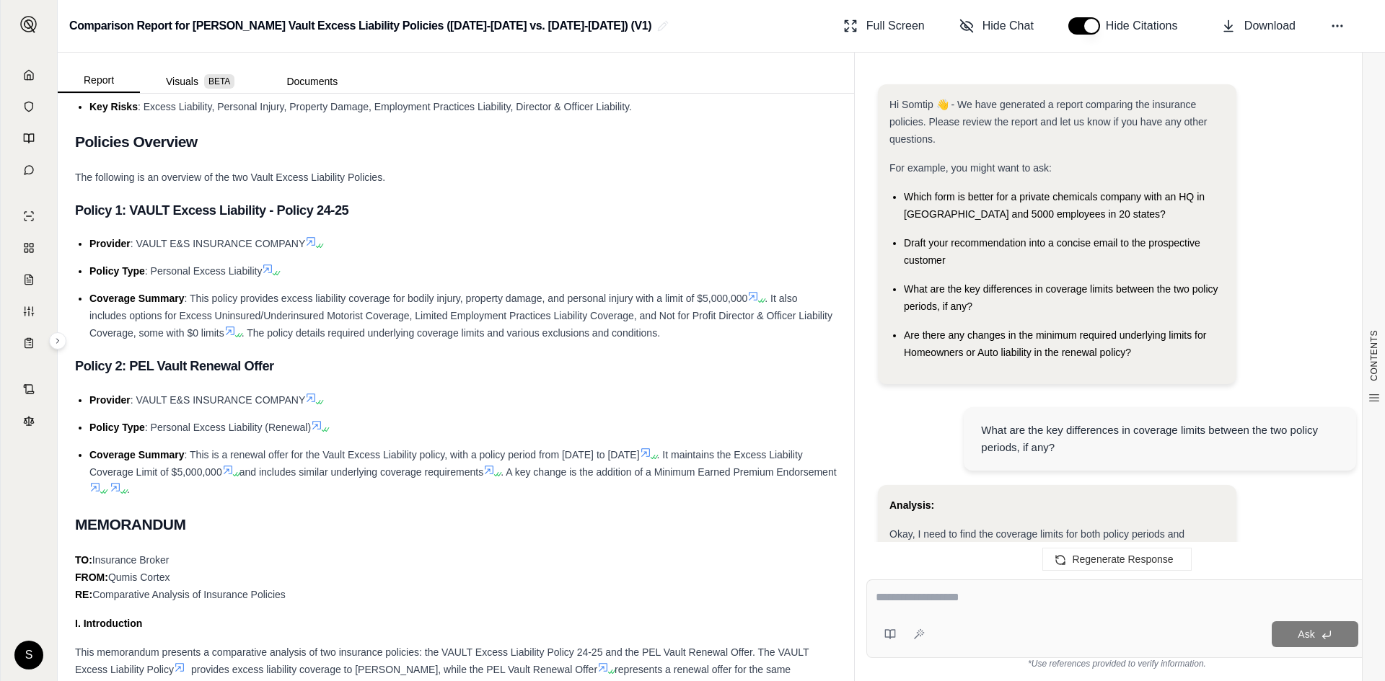
scroll to position [857, 0]
